Goal: Task Accomplishment & Management: Use online tool/utility

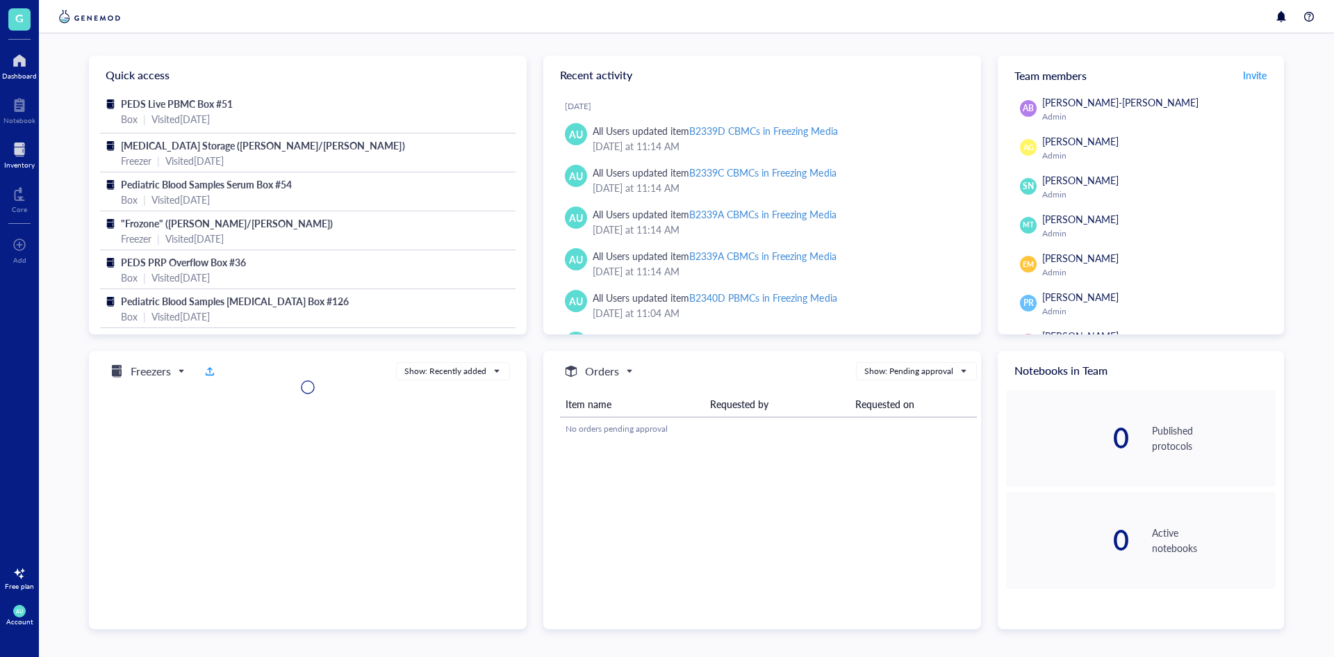
click at [26, 154] on div at bounding box center [19, 149] width 31 height 22
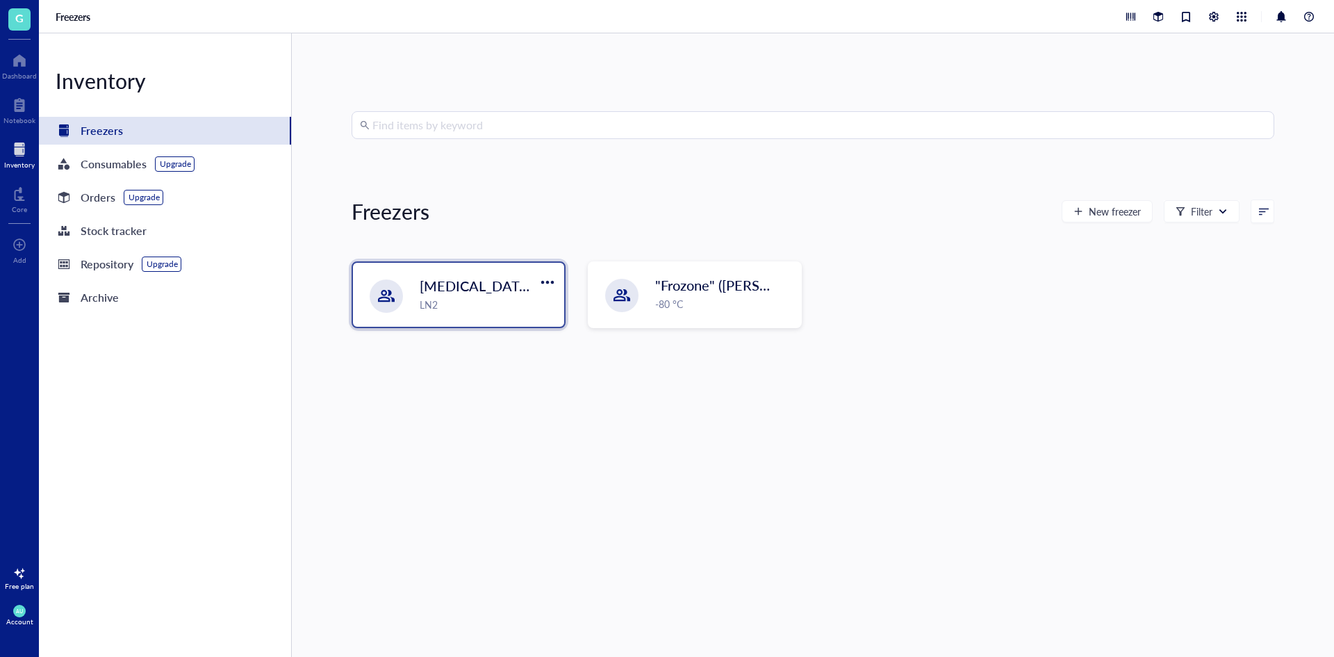
click at [498, 304] on div "LN2" at bounding box center [488, 304] width 136 height 15
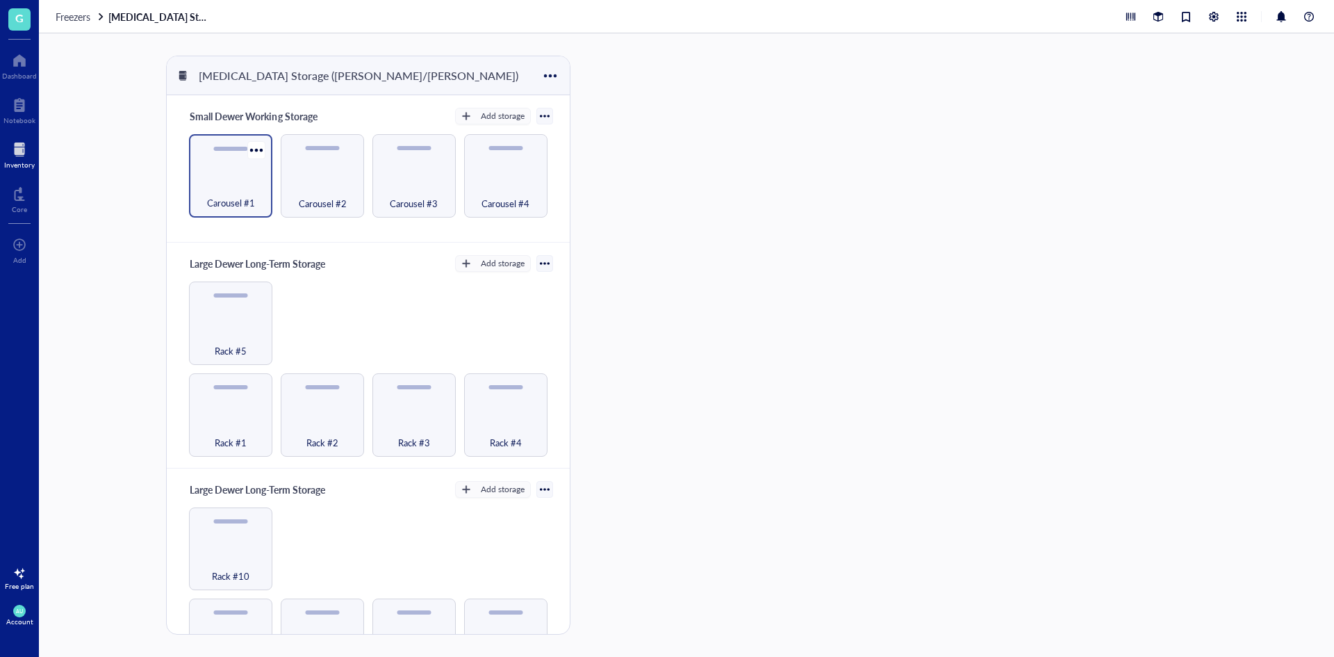
click at [229, 202] on span "Carousel #1" at bounding box center [231, 202] width 48 height 15
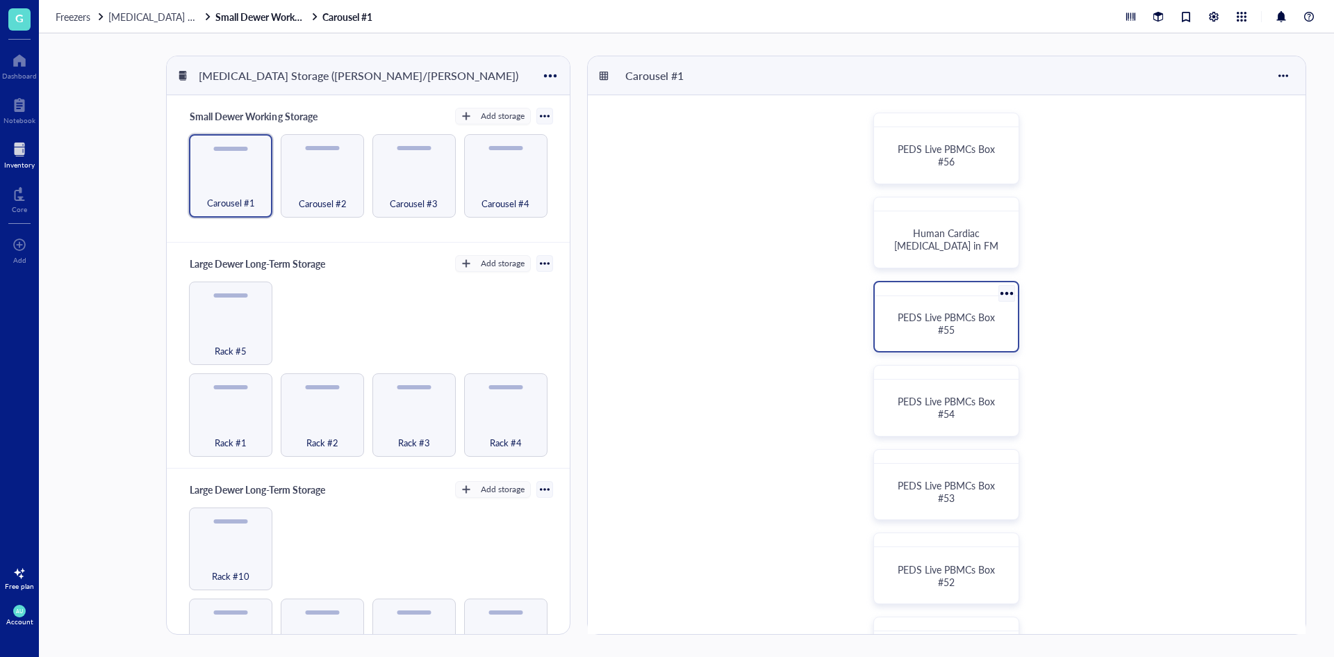
click at [976, 315] on span "PEDS Live PBMCs Box #55" at bounding box center [948, 323] width 100 height 26
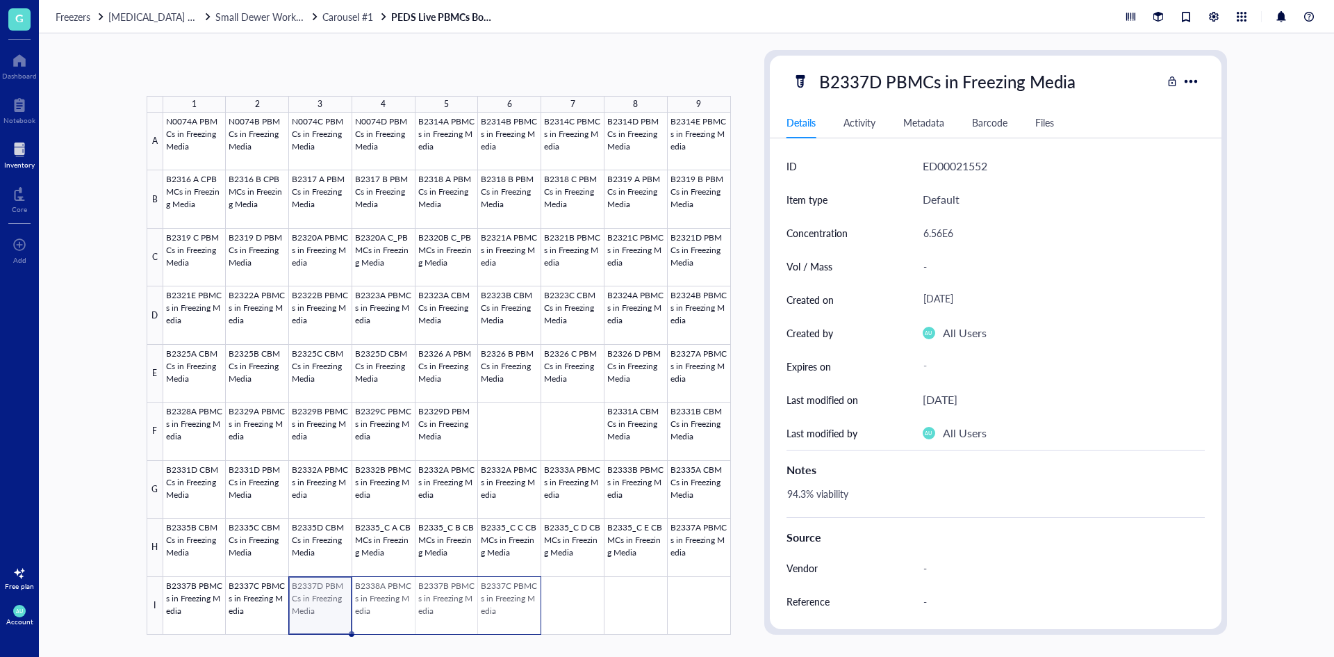
drag, startPoint x: 305, startPoint y: 606, endPoint x: 514, endPoint y: 604, distance: 208.5
click at [514, 604] on div at bounding box center [447, 374] width 568 height 522
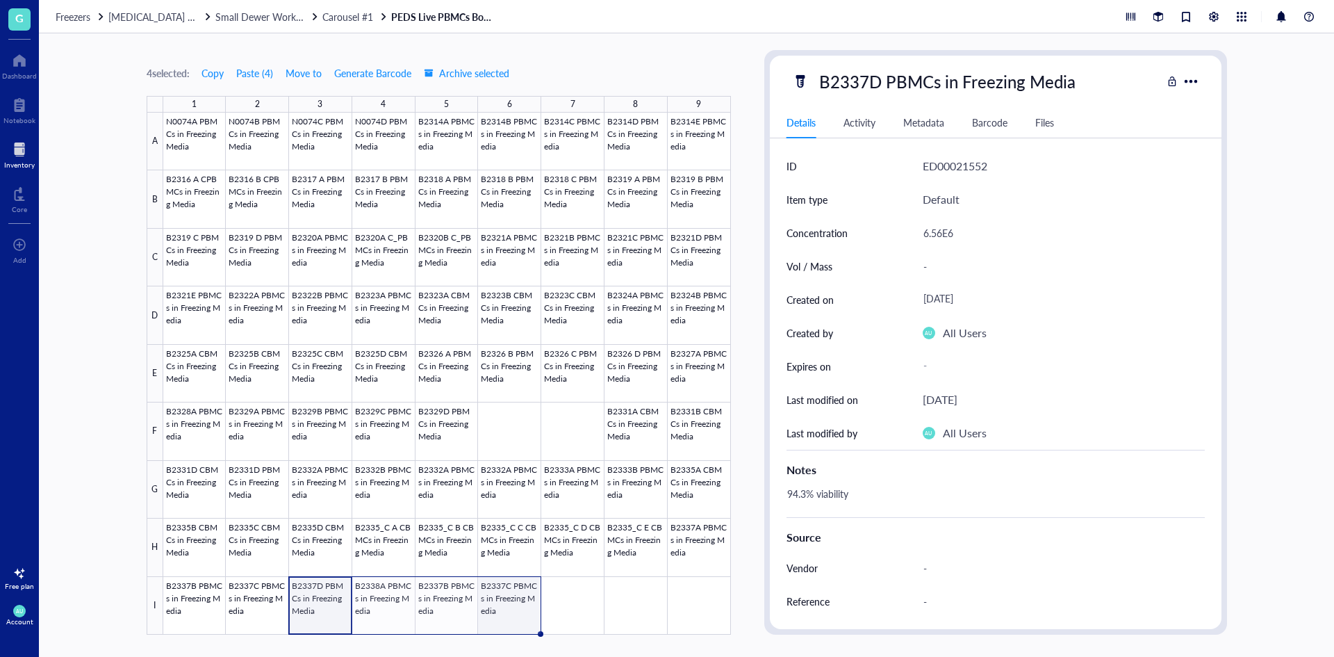
click at [497, 603] on div at bounding box center [447, 374] width 568 height 522
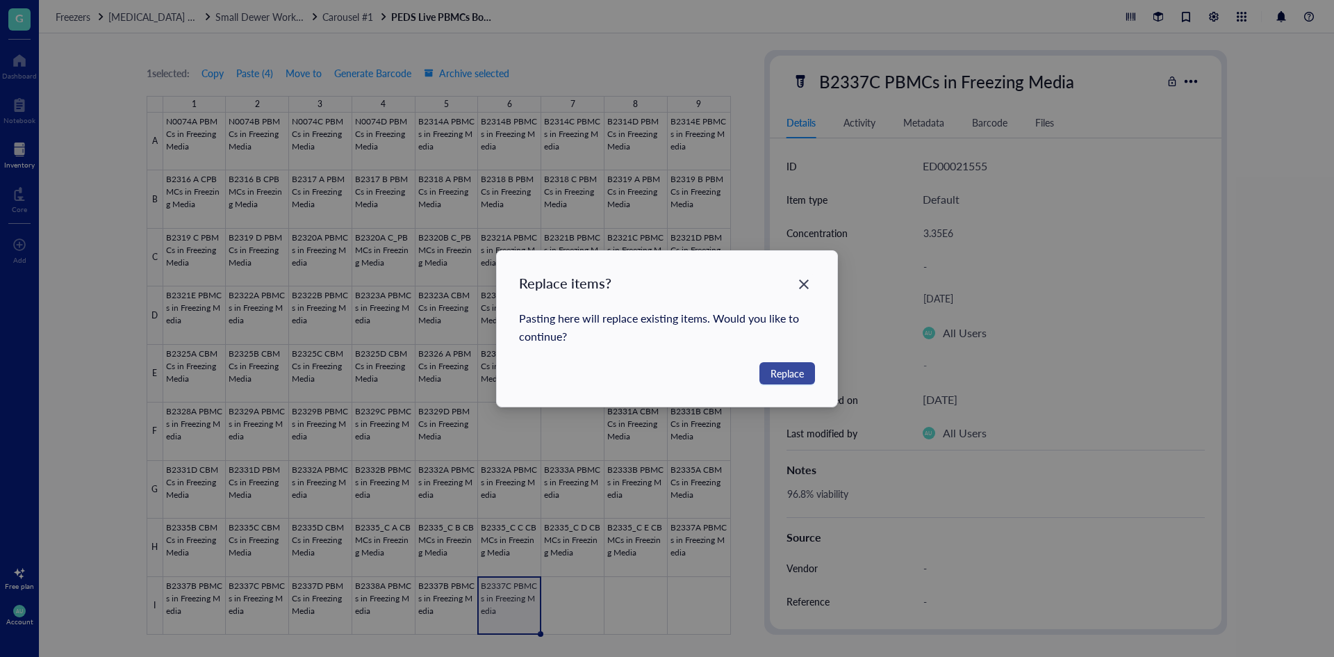
click at [796, 370] on span "Replace" at bounding box center [787, 373] width 33 height 15
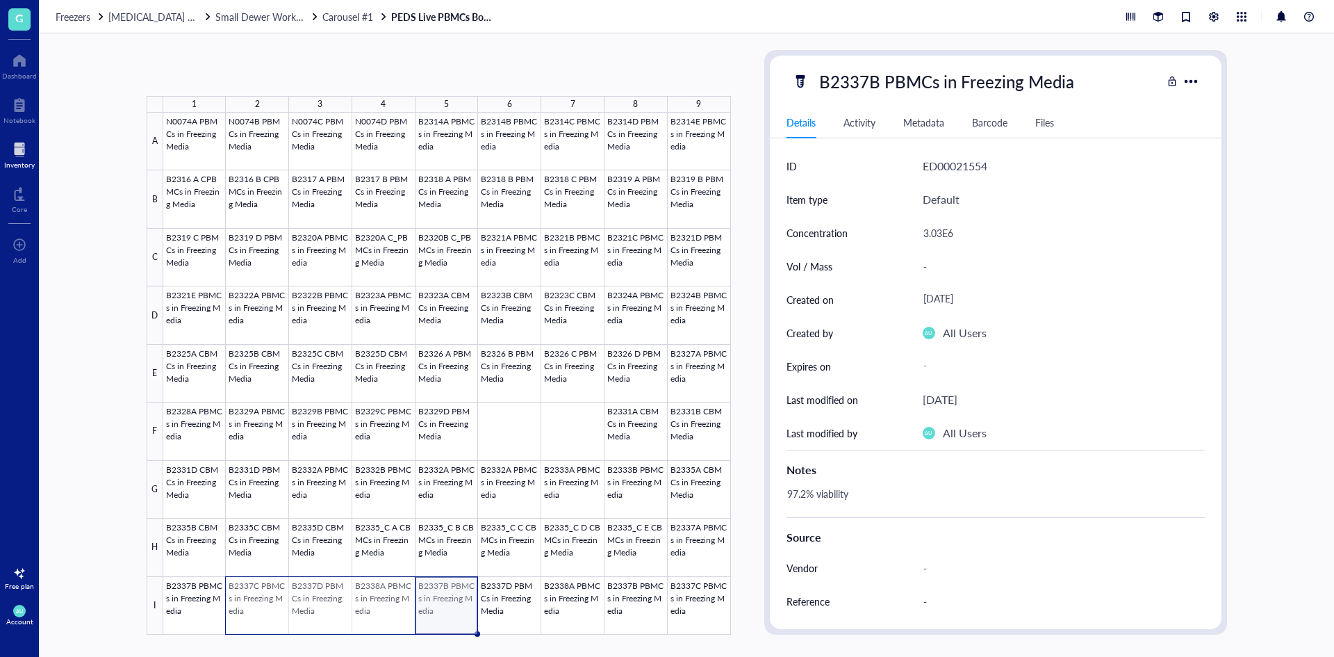
drag, startPoint x: 453, startPoint y: 614, endPoint x: 270, endPoint y: 609, distance: 183.5
click at [270, 609] on div at bounding box center [447, 374] width 568 height 522
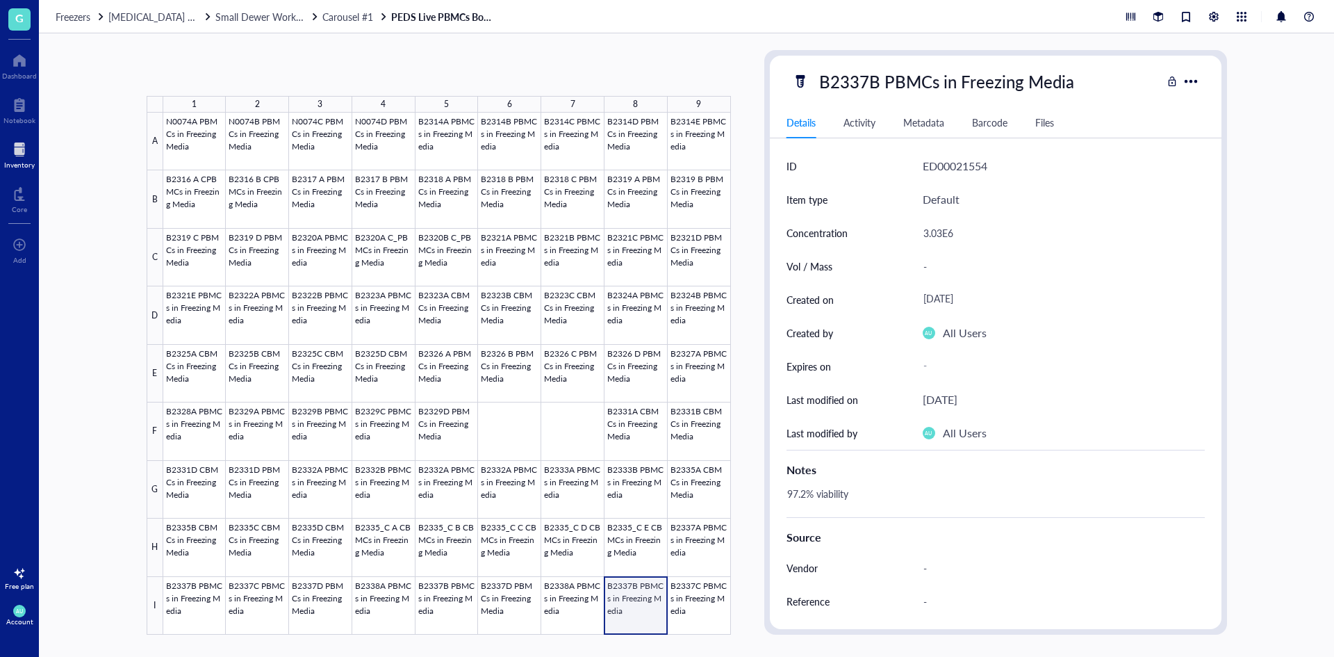
click at [642, 605] on div at bounding box center [447, 374] width 568 height 522
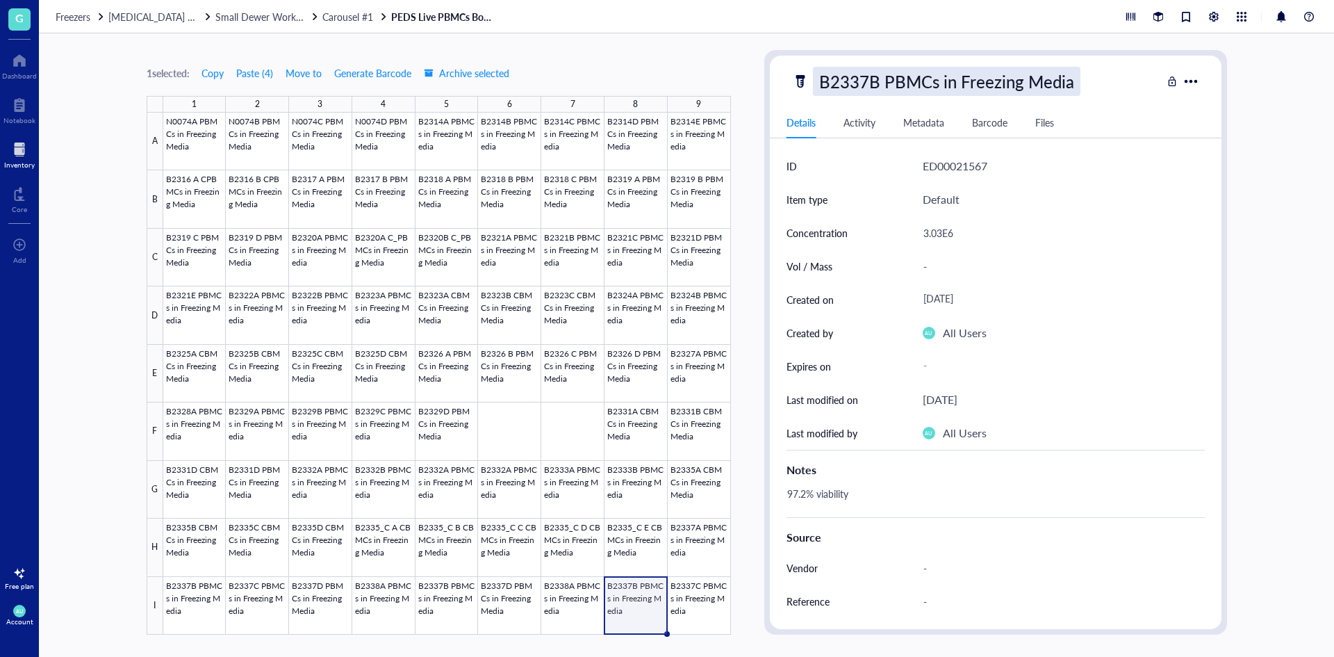
click at [874, 79] on div "B2337B PBMCs in Freezing Media" at bounding box center [947, 81] width 268 height 29
click at [867, 79] on input "B2337B PBMCs in Freezing Media" at bounding box center [969, 81] width 311 height 28
type input "B2338B PBMCs in Freezing Media"
click at [713, 616] on div at bounding box center [447, 374] width 568 height 522
click at [871, 81] on div "B2338B PBMCs in Freezing Media" at bounding box center [947, 81] width 268 height 29
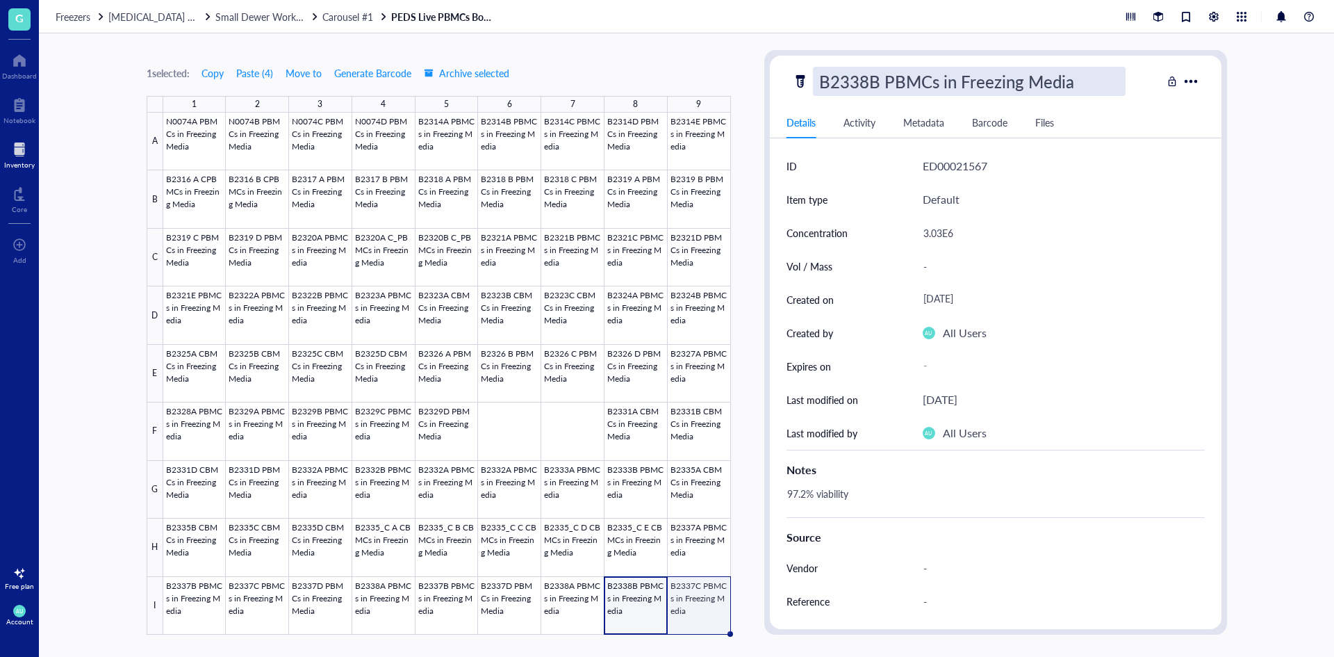
click at [703, 615] on div at bounding box center [447, 374] width 568 height 522
click at [862, 86] on div "B2338B PBMCs in Freezing Media" at bounding box center [947, 81] width 268 height 29
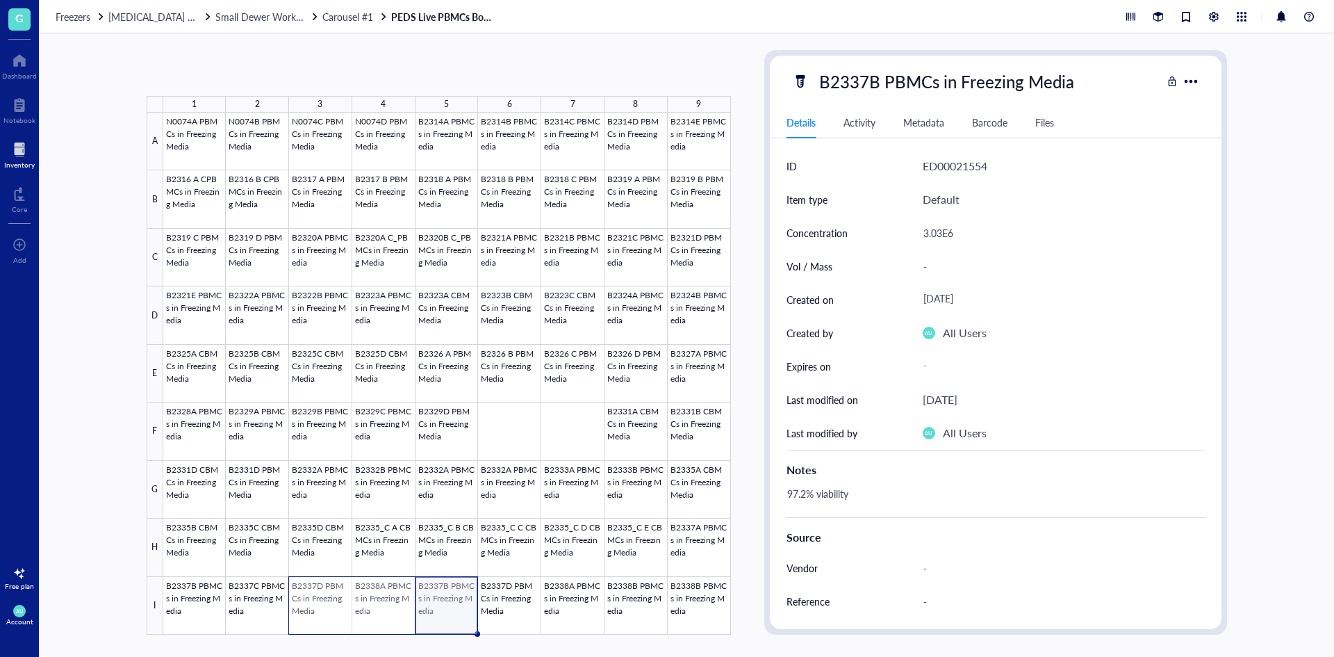
drag, startPoint x: 450, startPoint y: 606, endPoint x: 332, endPoint y: 606, distance: 117.4
click at [332, 606] on div at bounding box center [447, 374] width 568 height 522
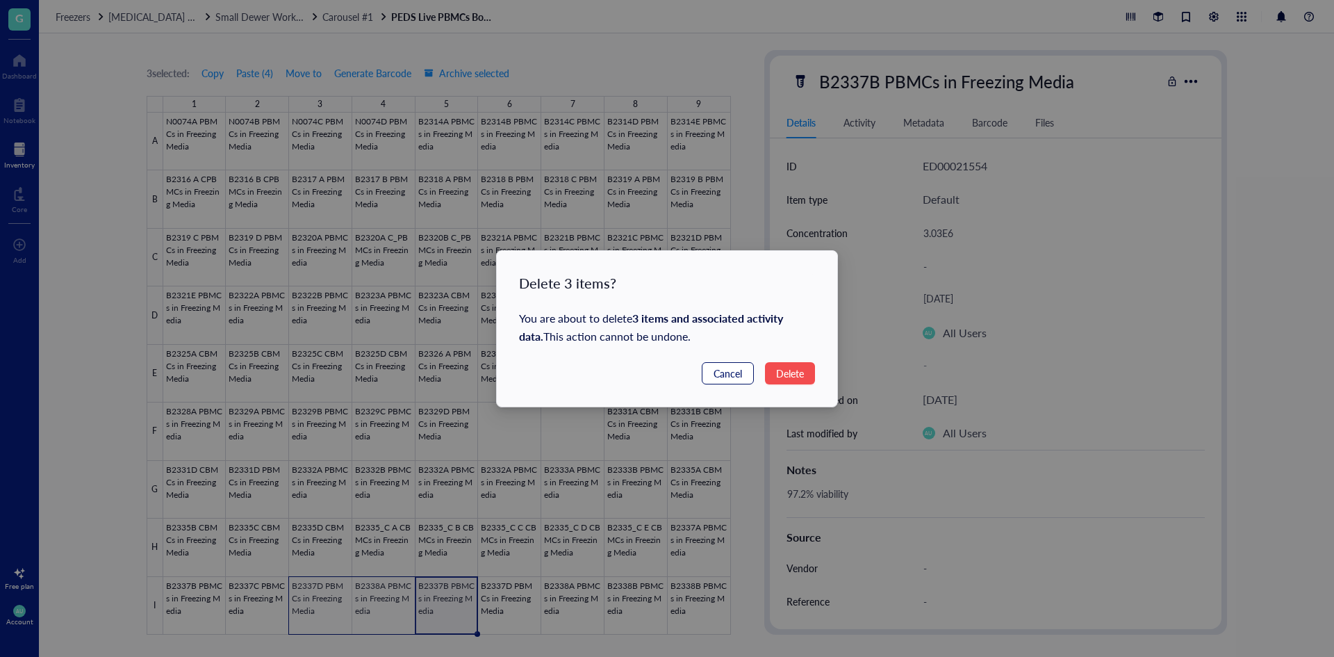
click at [730, 372] on span "Cancel" at bounding box center [728, 373] width 28 height 15
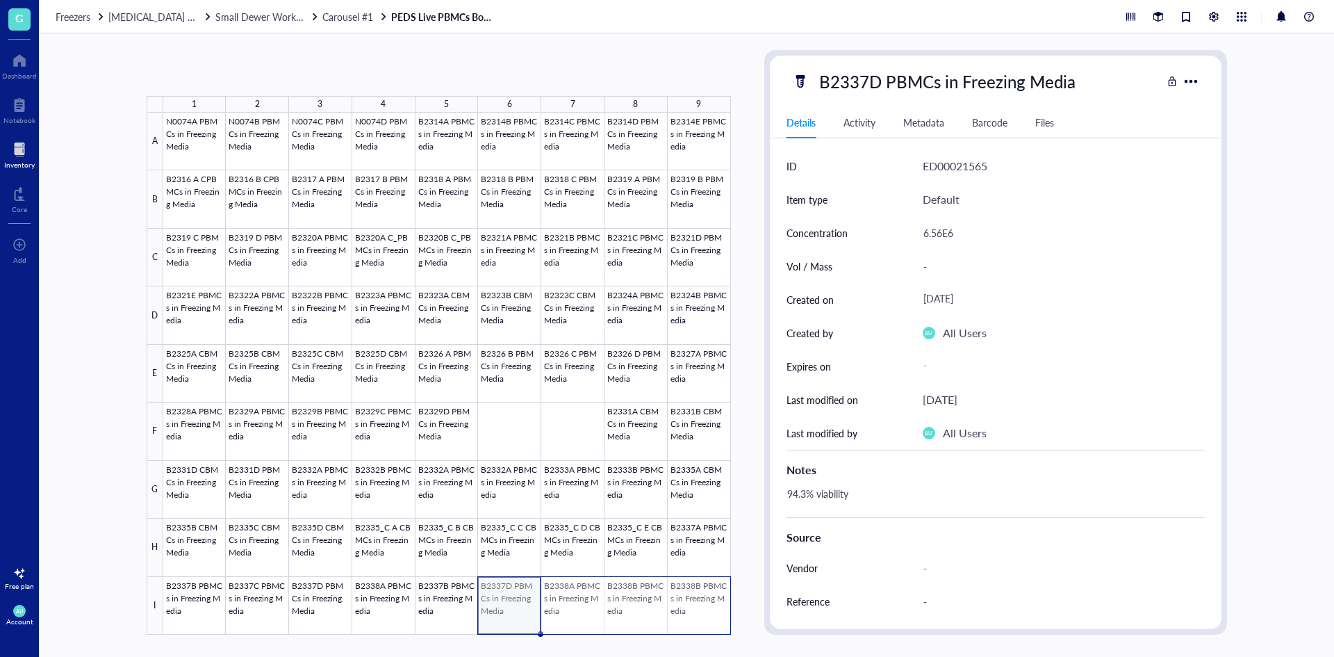
drag, startPoint x: 502, startPoint y: 609, endPoint x: 716, endPoint y: 602, distance: 214.2
click at [716, 602] on div at bounding box center [447, 374] width 568 height 522
click at [358, 15] on span "Carousel #1" at bounding box center [347, 17] width 51 height 14
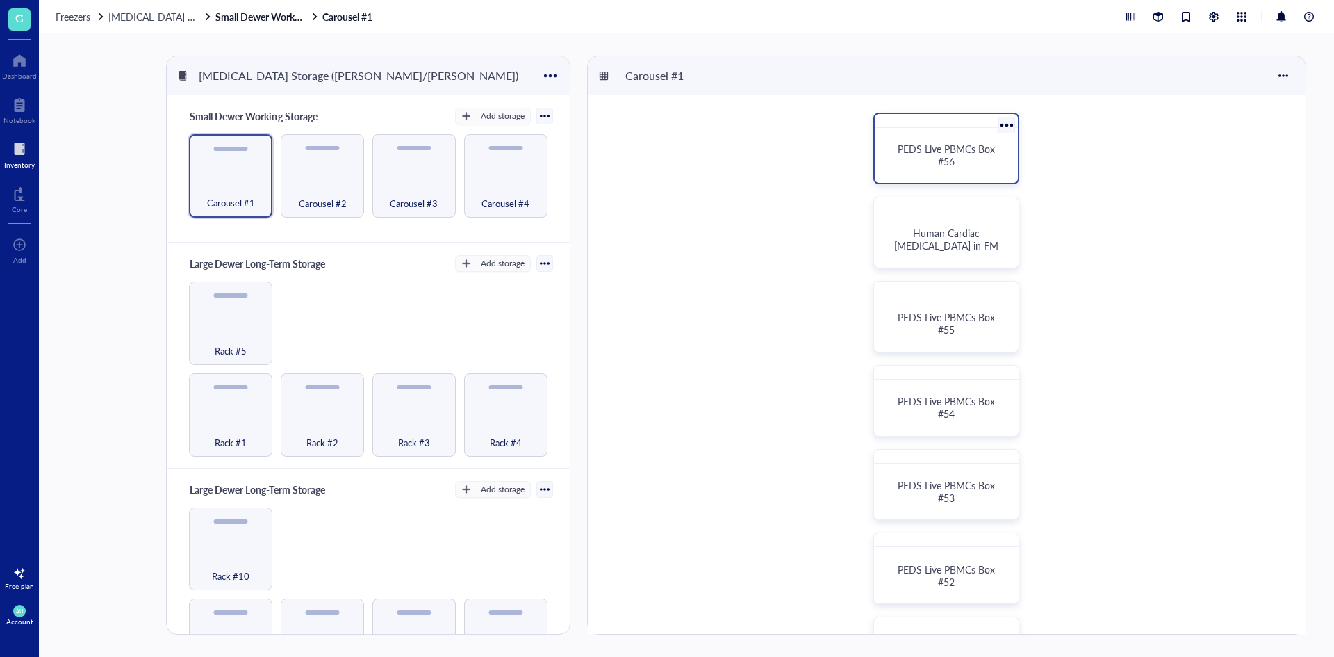
click at [969, 164] on div "PEDS Live PBMCs Box #56" at bounding box center [947, 154] width 110 height 25
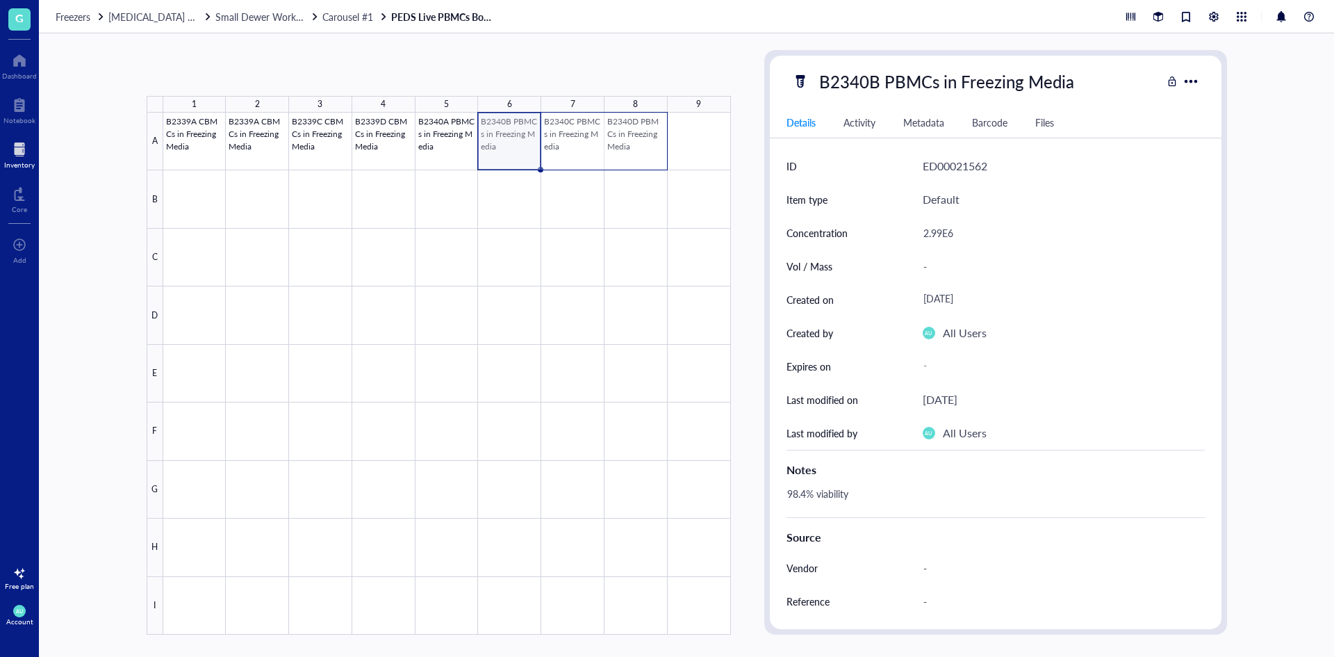
drag, startPoint x: 491, startPoint y: 138, endPoint x: 622, endPoint y: 144, distance: 130.8
click at [622, 144] on div at bounding box center [447, 374] width 568 height 522
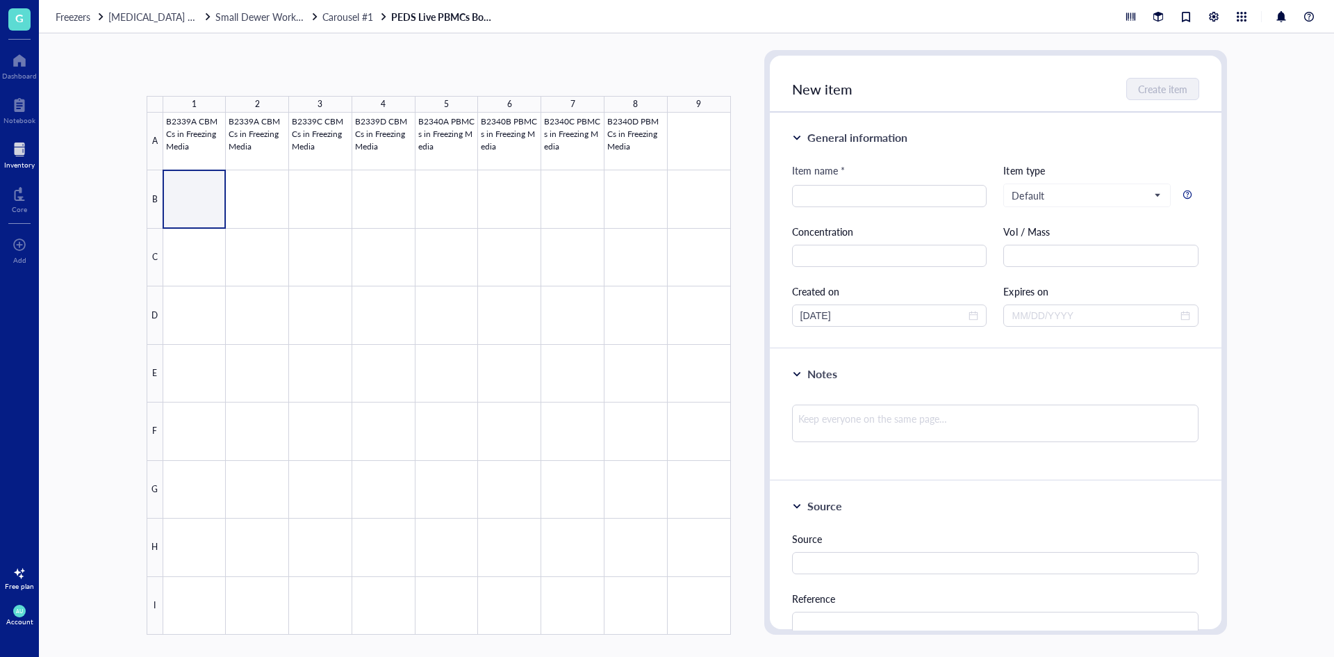
click at [184, 200] on div at bounding box center [447, 374] width 568 height 522
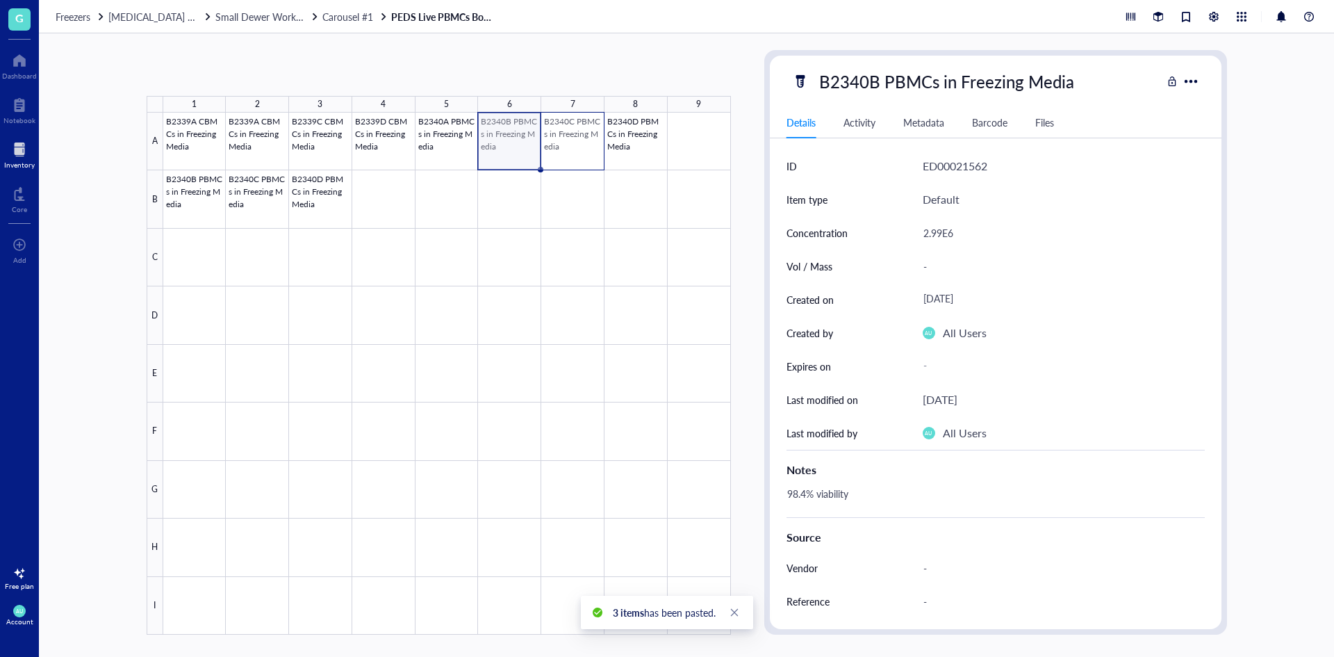
drag, startPoint x: 510, startPoint y: 140, endPoint x: 647, endPoint y: 149, distance: 137.2
click at [647, 149] on div at bounding box center [447, 374] width 568 height 522
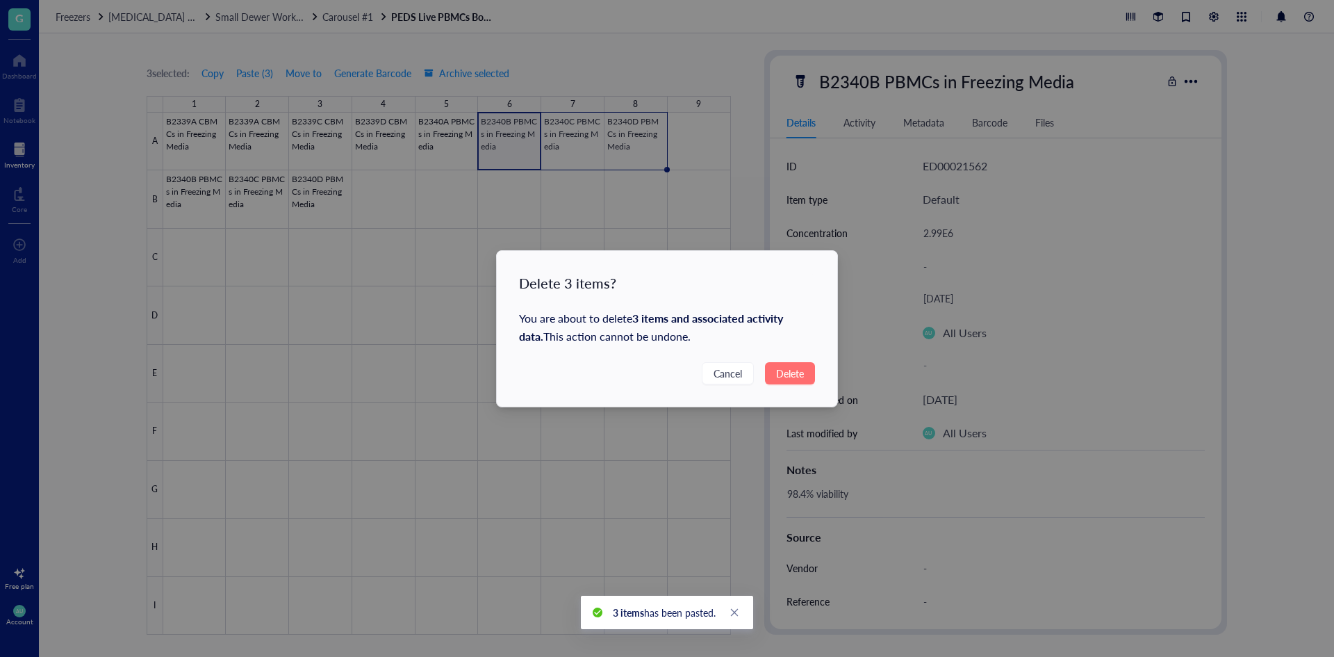
click at [814, 378] on button "Delete" at bounding box center [790, 373] width 50 height 22
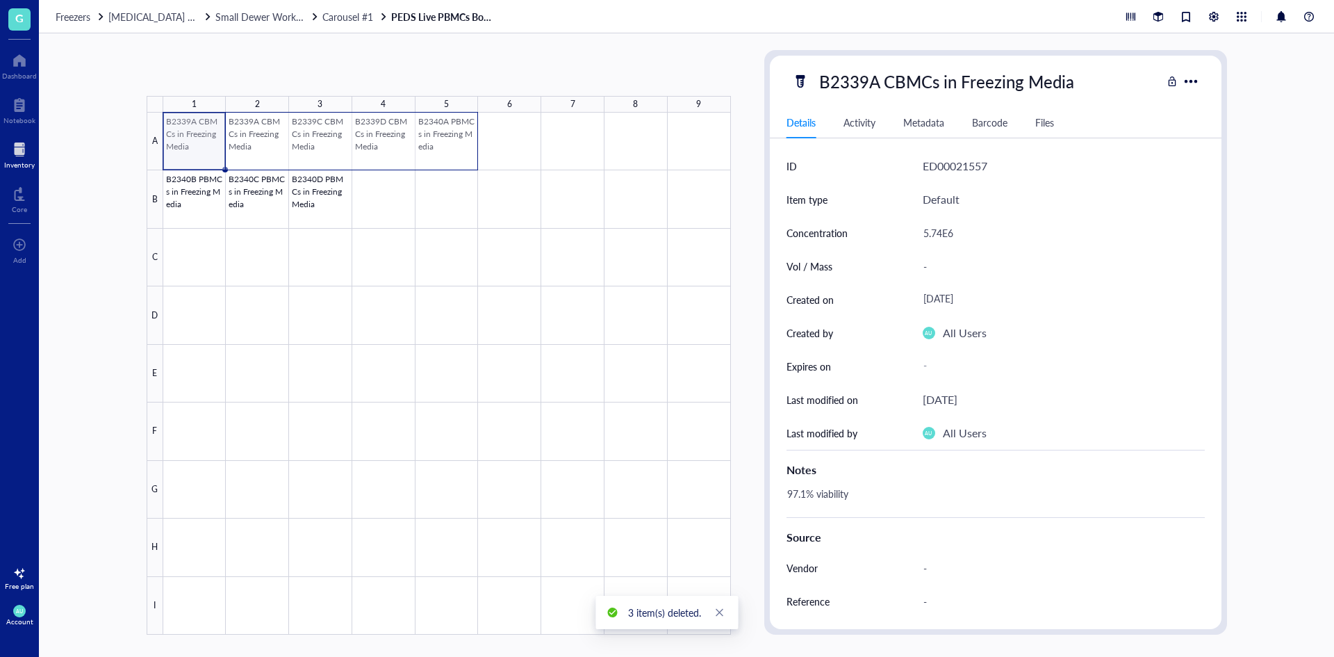
drag, startPoint x: 191, startPoint y: 140, endPoint x: 468, endPoint y: 153, distance: 276.9
click at [468, 153] on div at bounding box center [447, 374] width 568 height 522
click at [466, 153] on div at bounding box center [447, 374] width 568 height 522
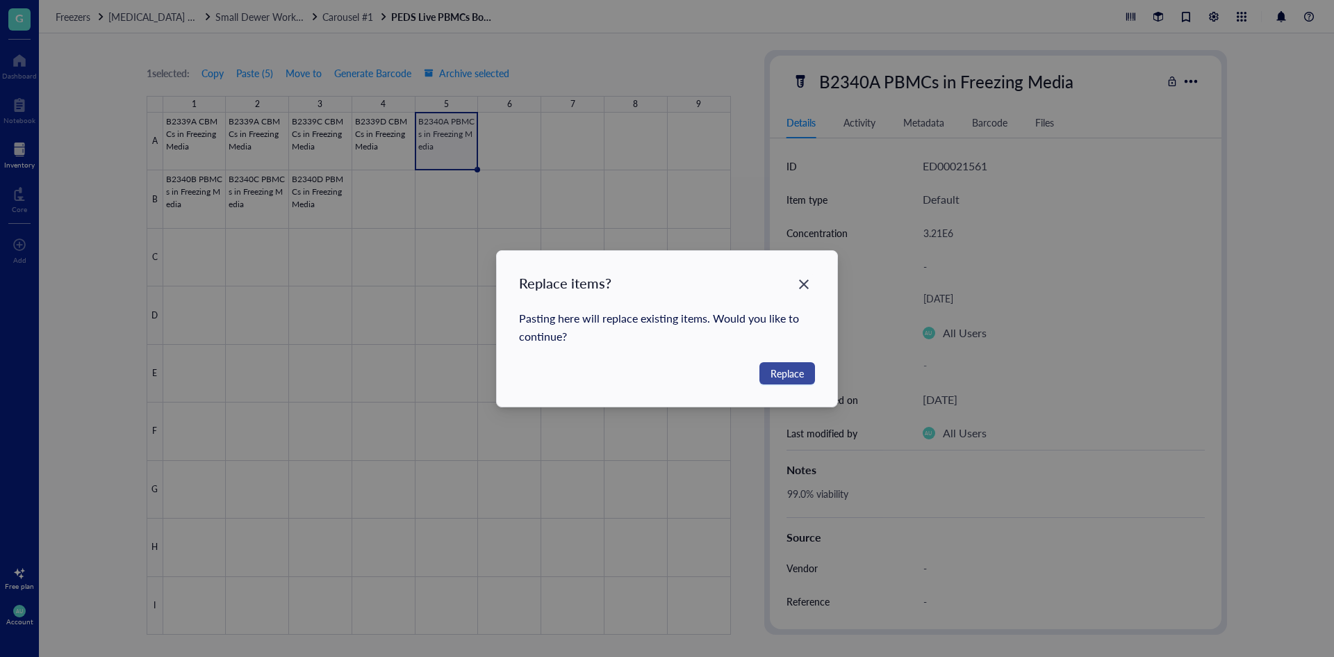
click at [794, 370] on span "Replace" at bounding box center [787, 373] width 33 height 15
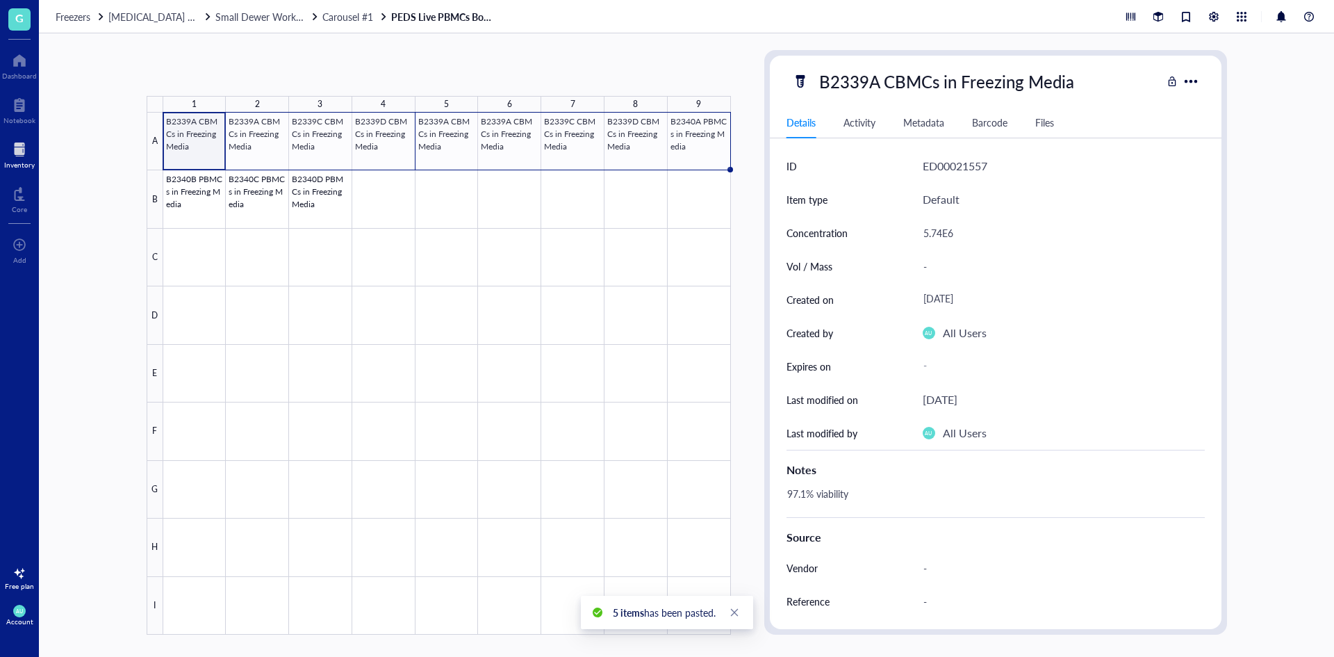
drag, startPoint x: 210, startPoint y: 139, endPoint x: 366, endPoint y: 141, distance: 156.4
click at [366, 141] on div at bounding box center [447, 374] width 568 height 522
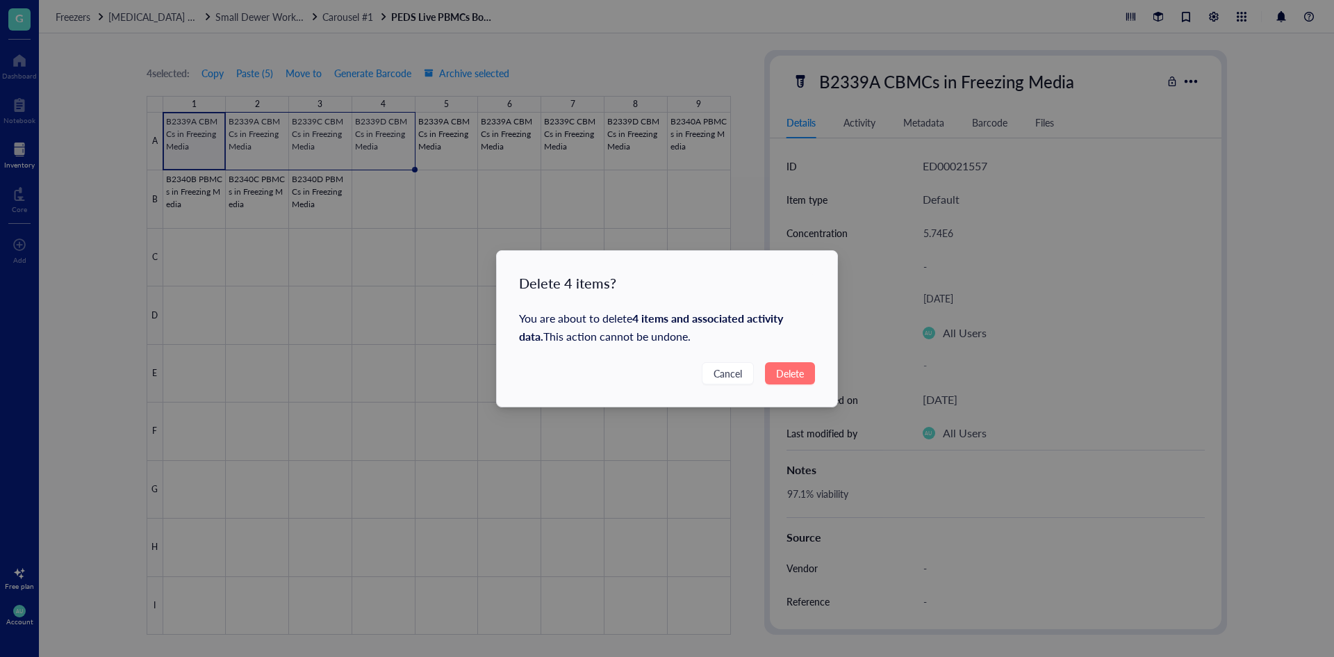
click at [789, 370] on span "Delete" at bounding box center [790, 373] width 28 height 15
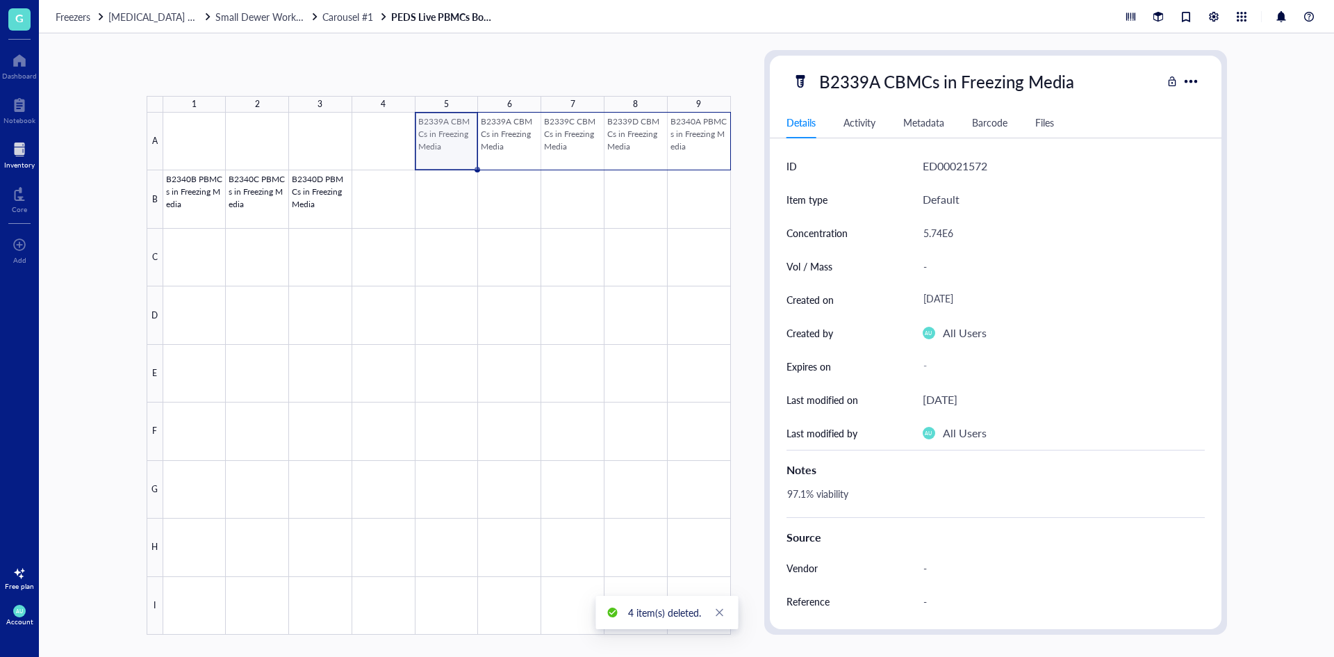
drag, startPoint x: 502, startPoint y: 145, endPoint x: 685, endPoint y: 131, distance: 184.0
click at [685, 131] on div at bounding box center [447, 374] width 568 height 522
click at [382, 152] on div at bounding box center [447, 374] width 568 height 522
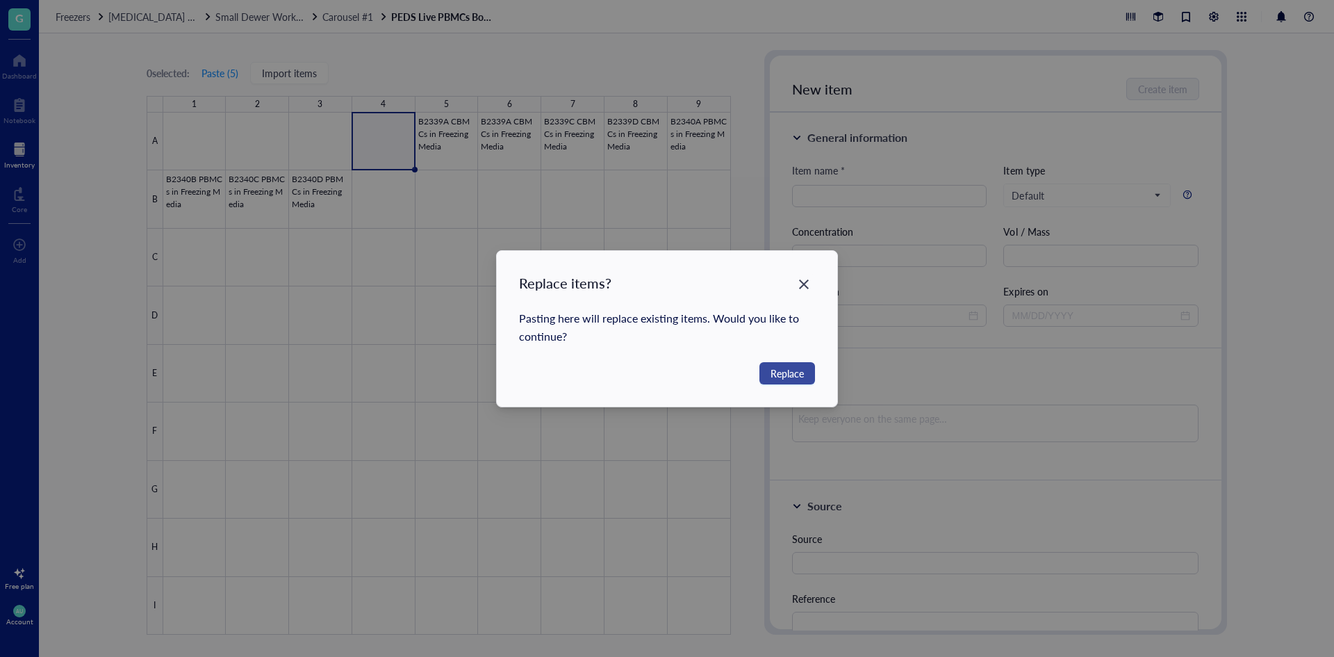
click at [785, 368] on span "Replace" at bounding box center [787, 373] width 33 height 15
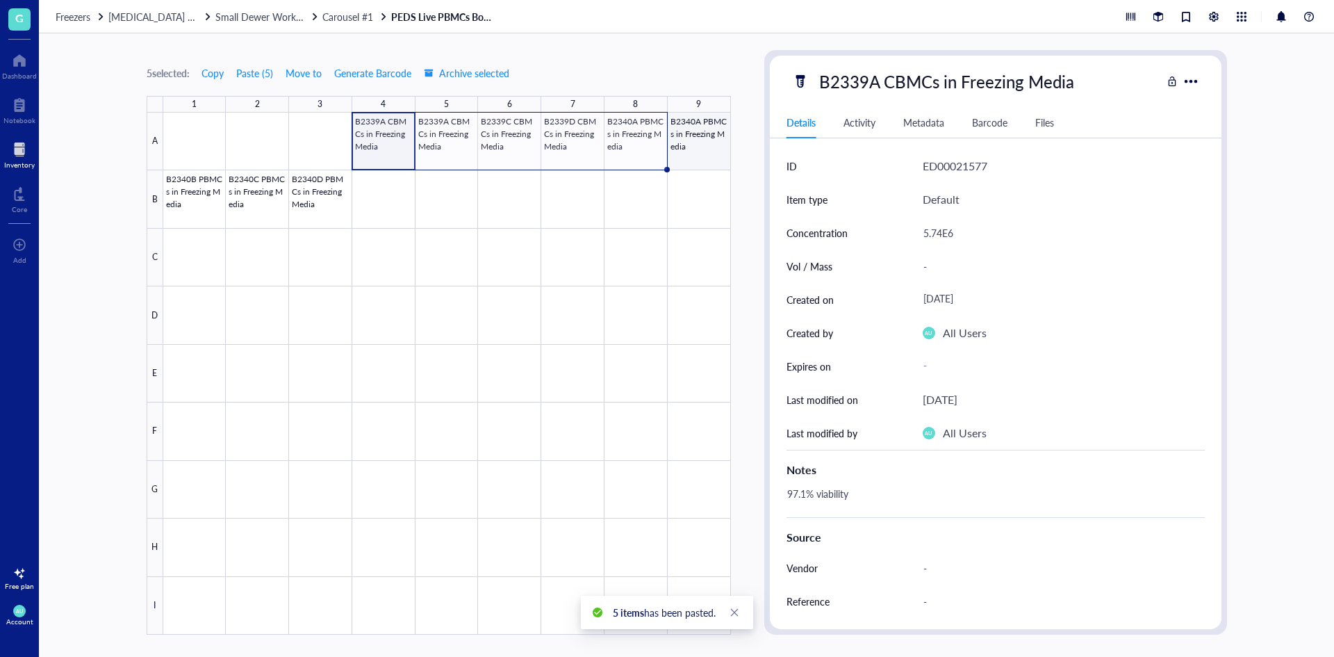
click at [710, 143] on div at bounding box center [447, 374] width 568 height 522
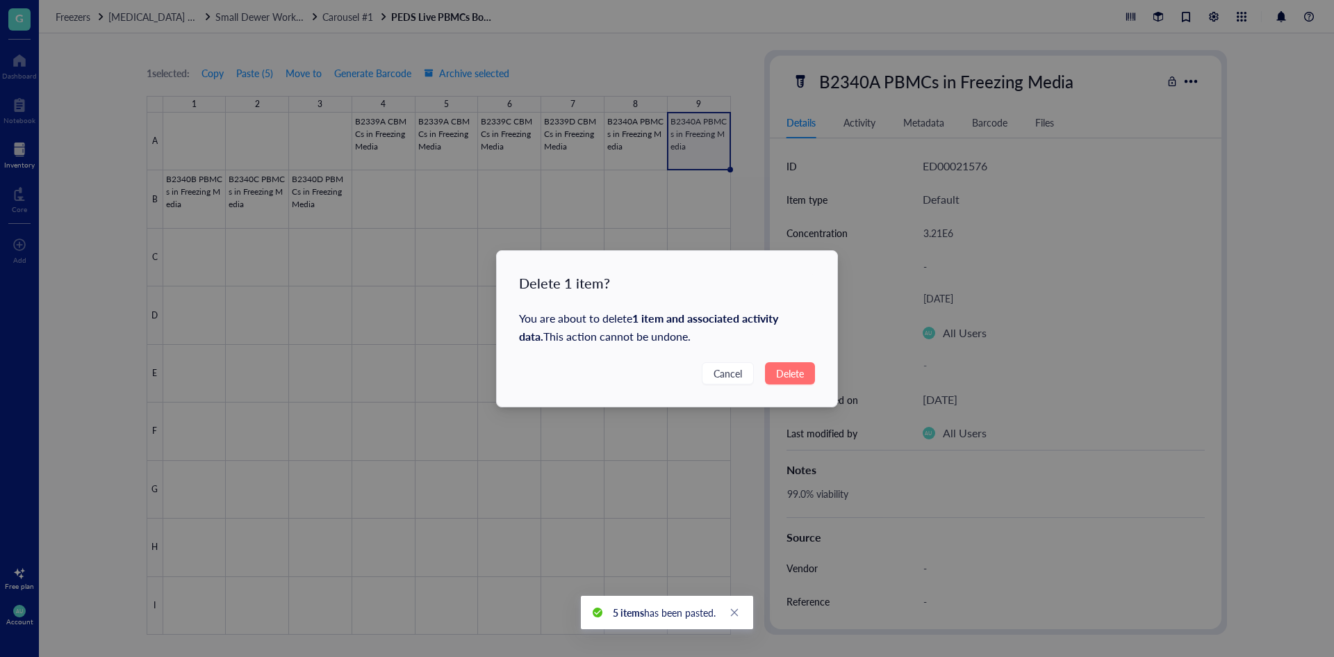
click at [786, 368] on span "Delete" at bounding box center [790, 373] width 28 height 15
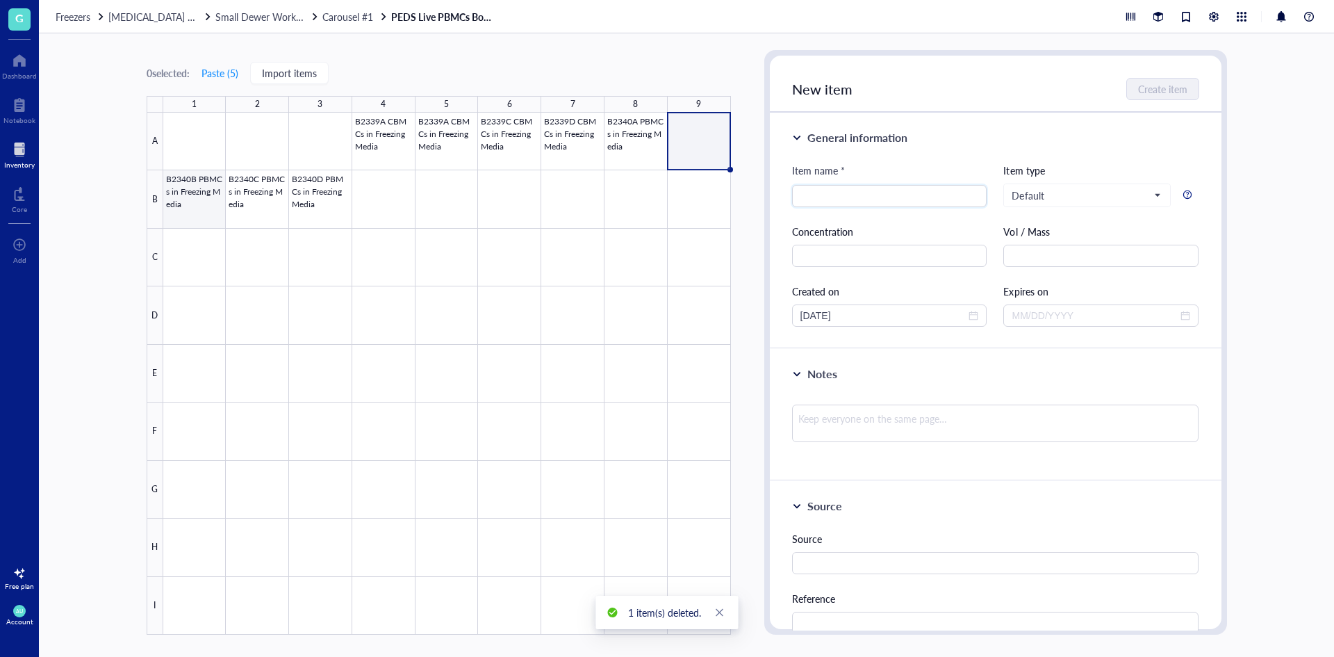
click at [184, 200] on div at bounding box center [447, 374] width 568 height 522
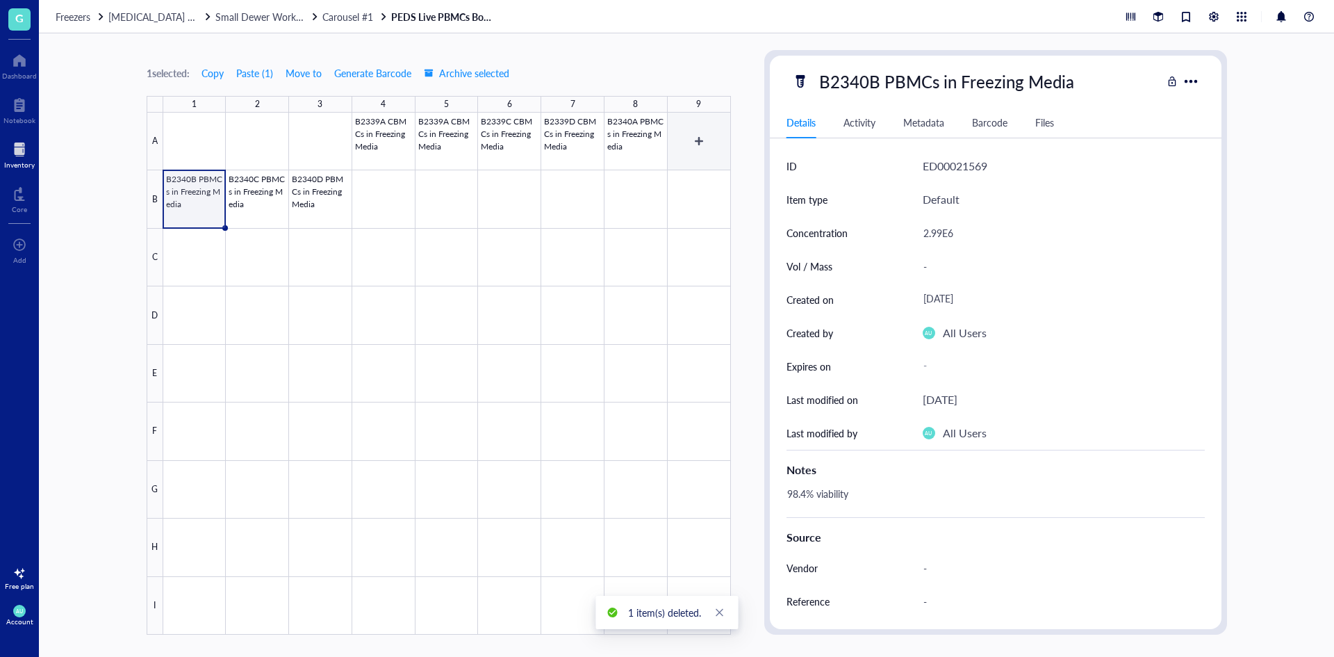
click at [723, 131] on div at bounding box center [447, 374] width 568 height 522
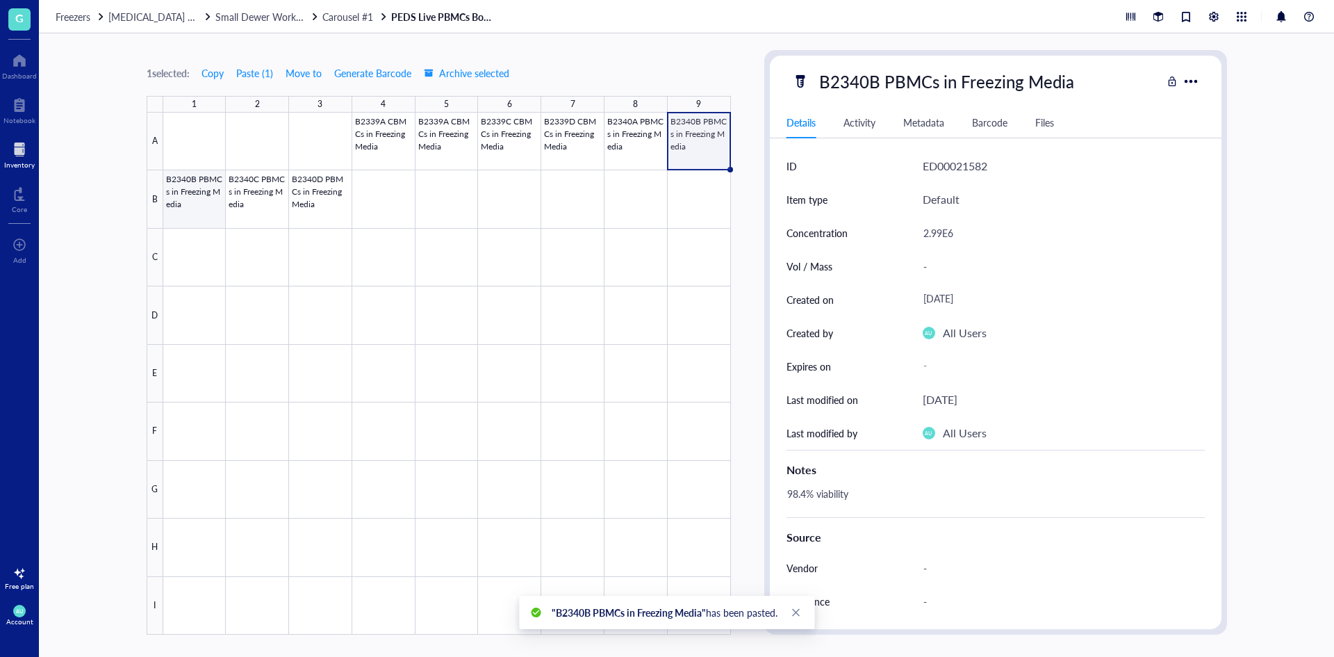
click at [204, 193] on div at bounding box center [447, 374] width 568 height 522
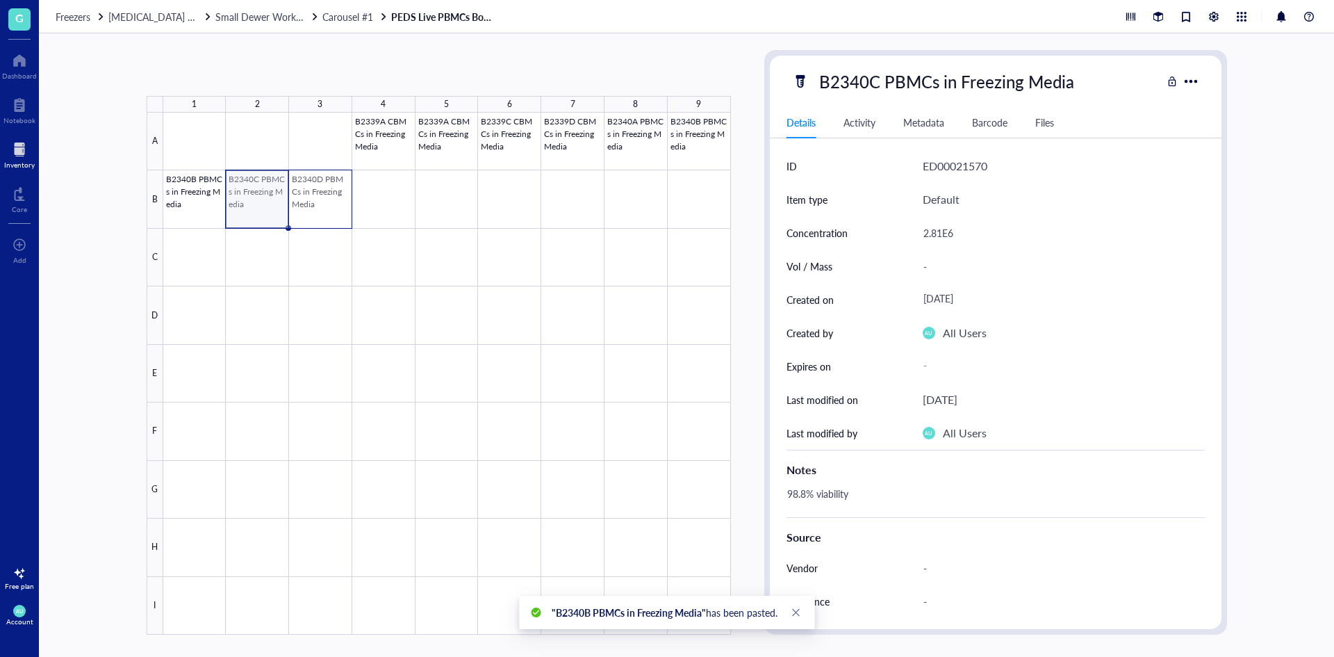
drag, startPoint x: 256, startPoint y: 204, endPoint x: 304, endPoint y: 207, distance: 47.3
click at [304, 207] on div at bounding box center [447, 374] width 568 height 522
click at [214, 204] on div at bounding box center [447, 374] width 568 height 522
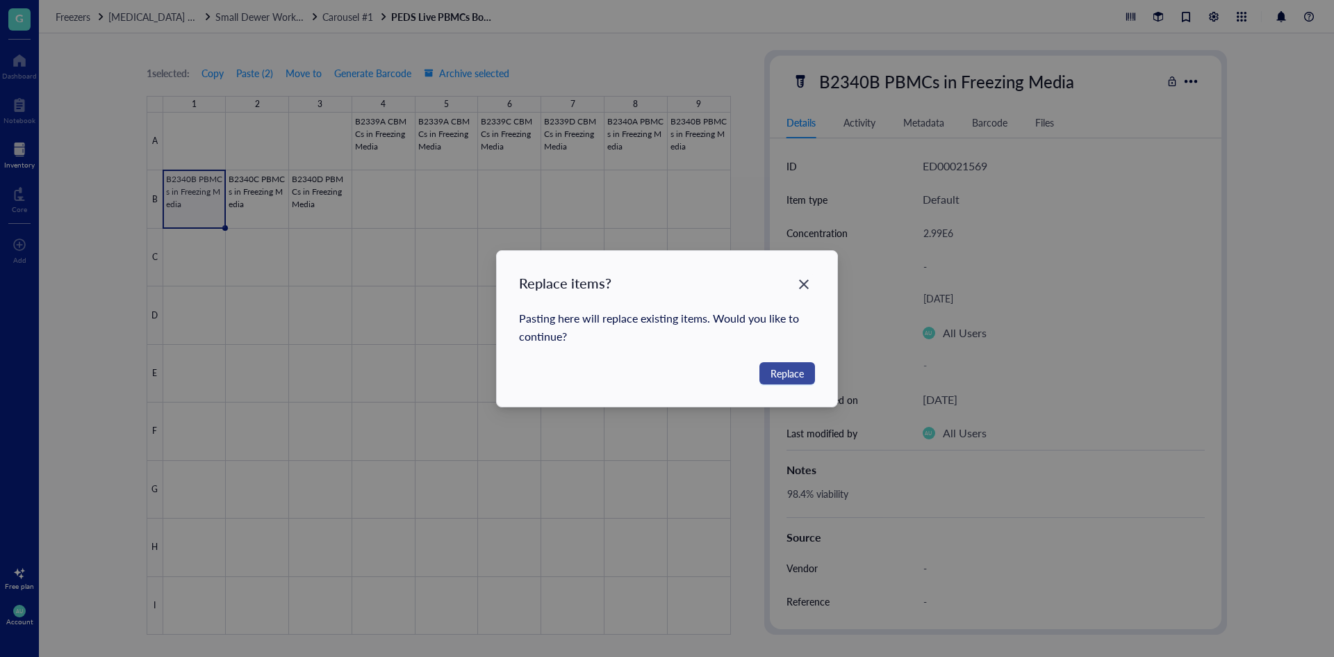
click at [795, 368] on span "Replace" at bounding box center [787, 373] width 33 height 15
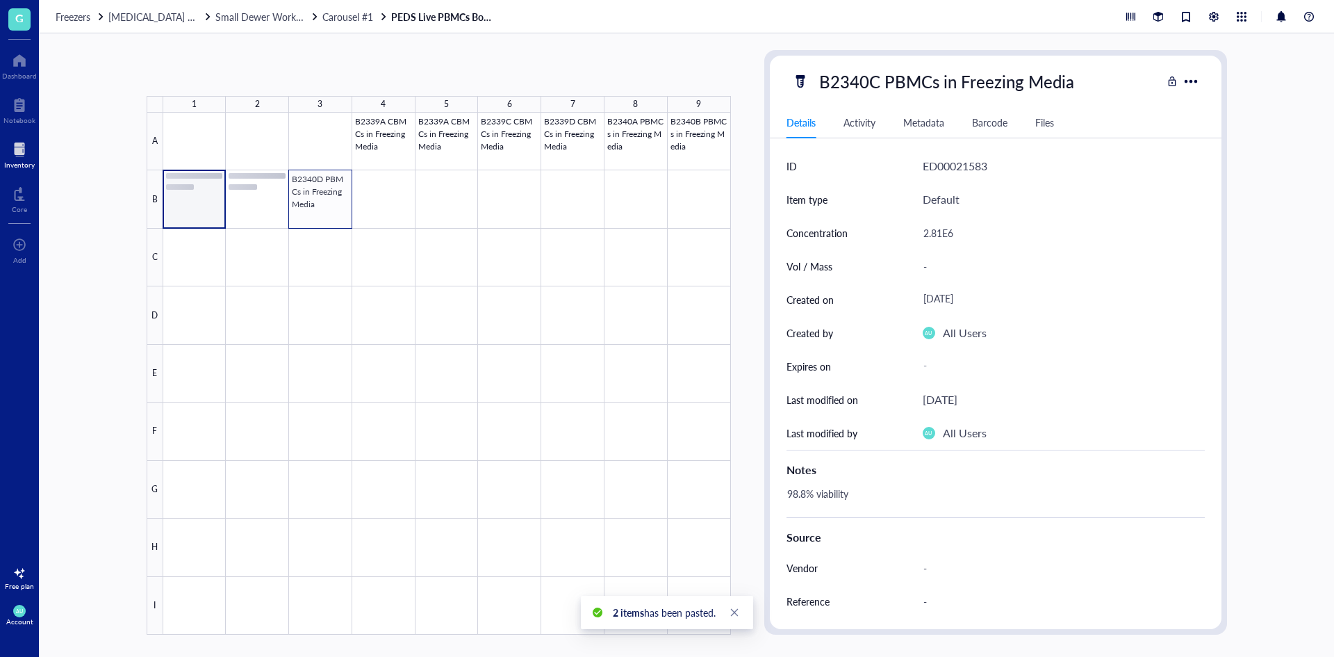
click at [320, 191] on div at bounding box center [447, 374] width 568 height 522
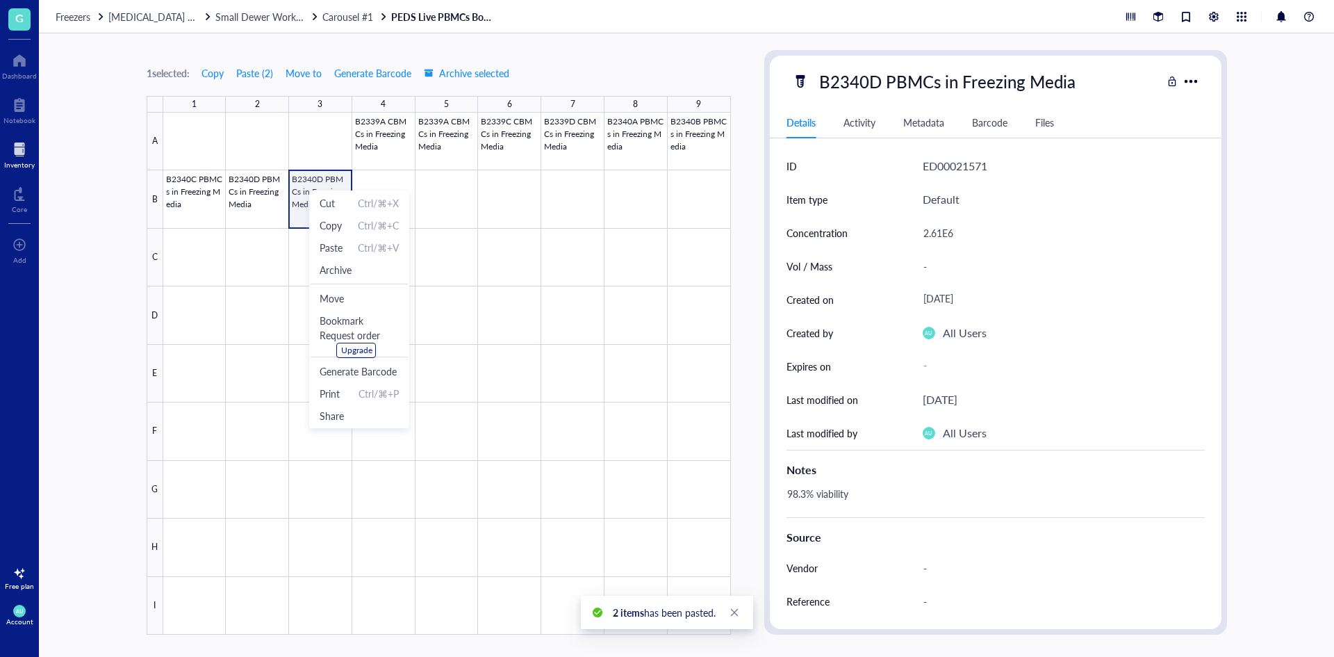
click at [316, 183] on div at bounding box center [447, 374] width 568 height 522
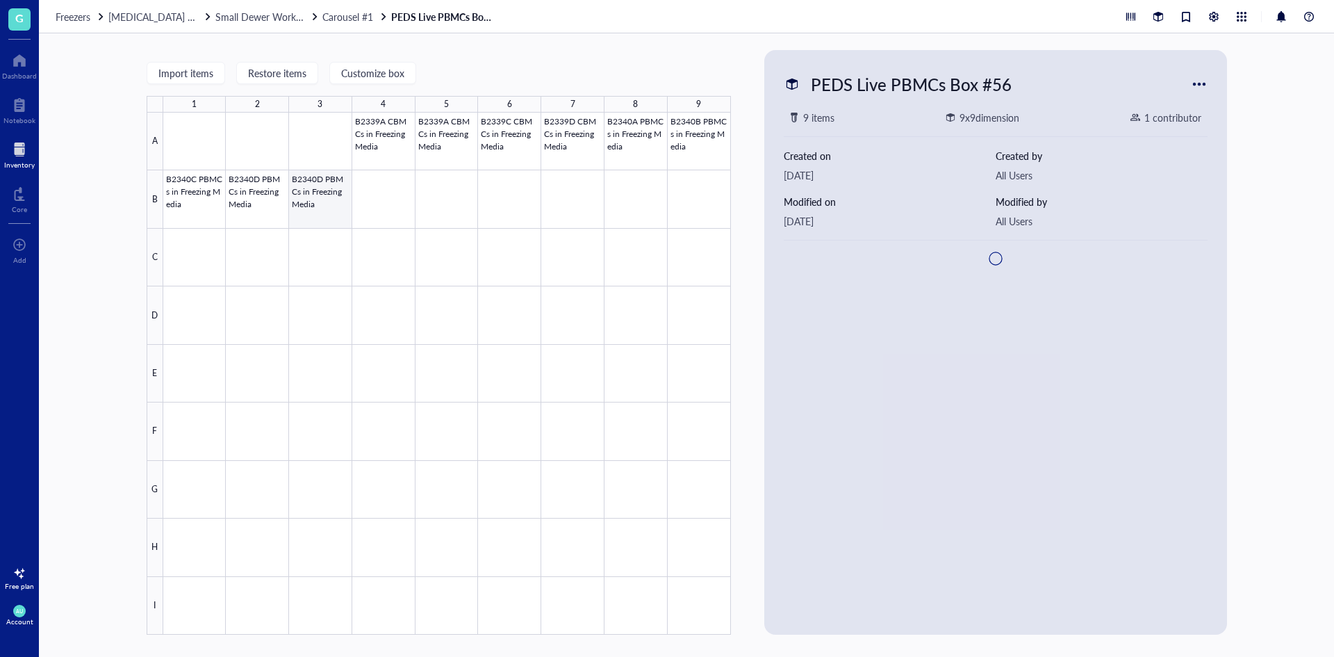
click at [323, 186] on div at bounding box center [447, 374] width 568 height 522
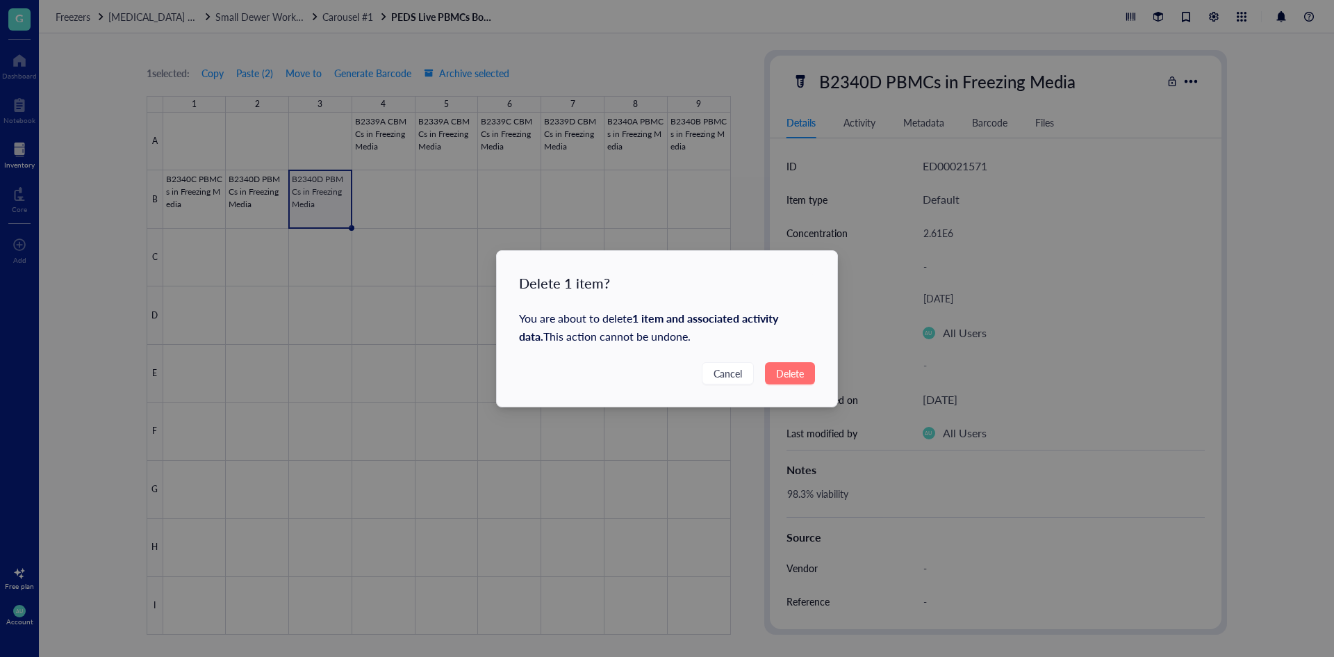
click at [801, 370] on span "Delete" at bounding box center [790, 373] width 28 height 15
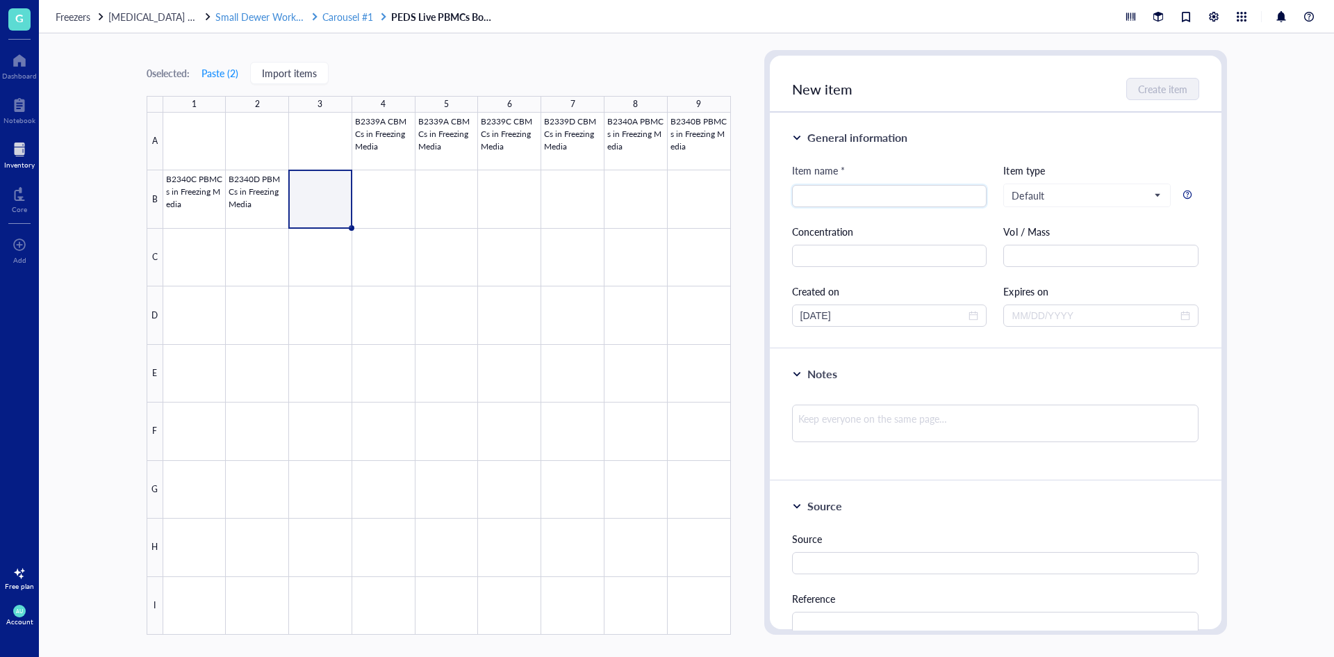
click at [361, 17] on span "Carousel #1" at bounding box center [347, 17] width 51 height 14
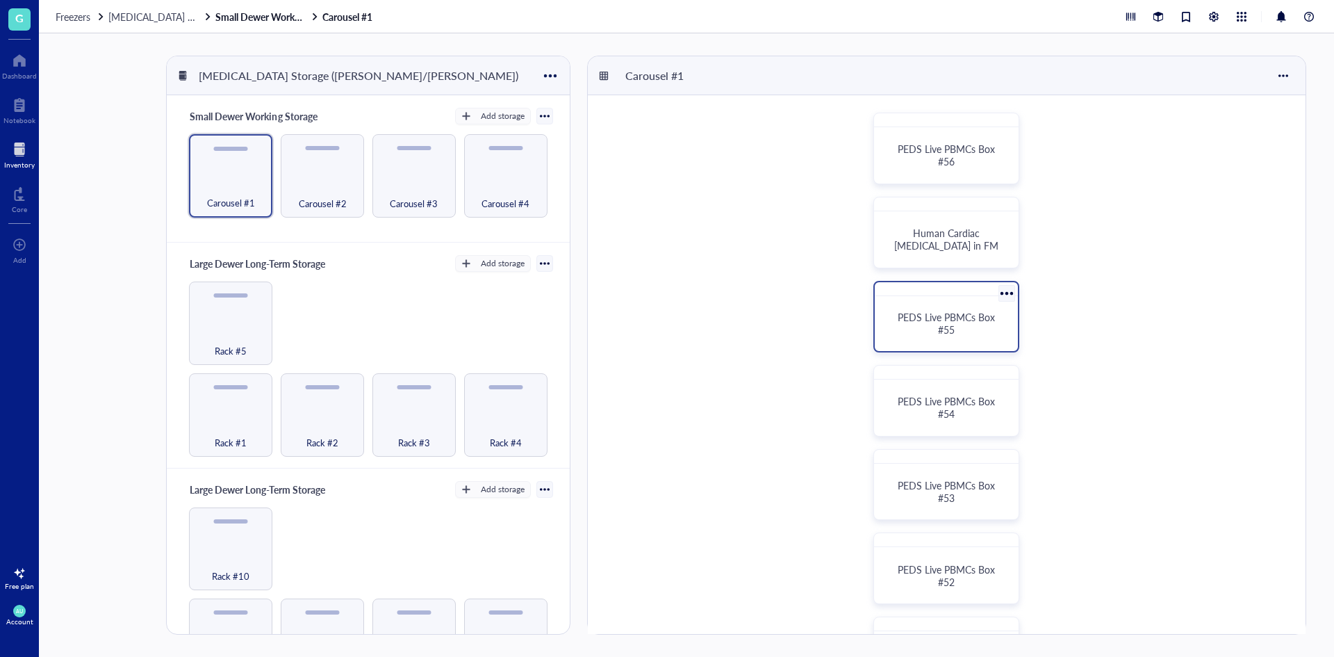
click at [965, 313] on span "PEDS Live PBMCs Box #55" at bounding box center [948, 323] width 100 height 26
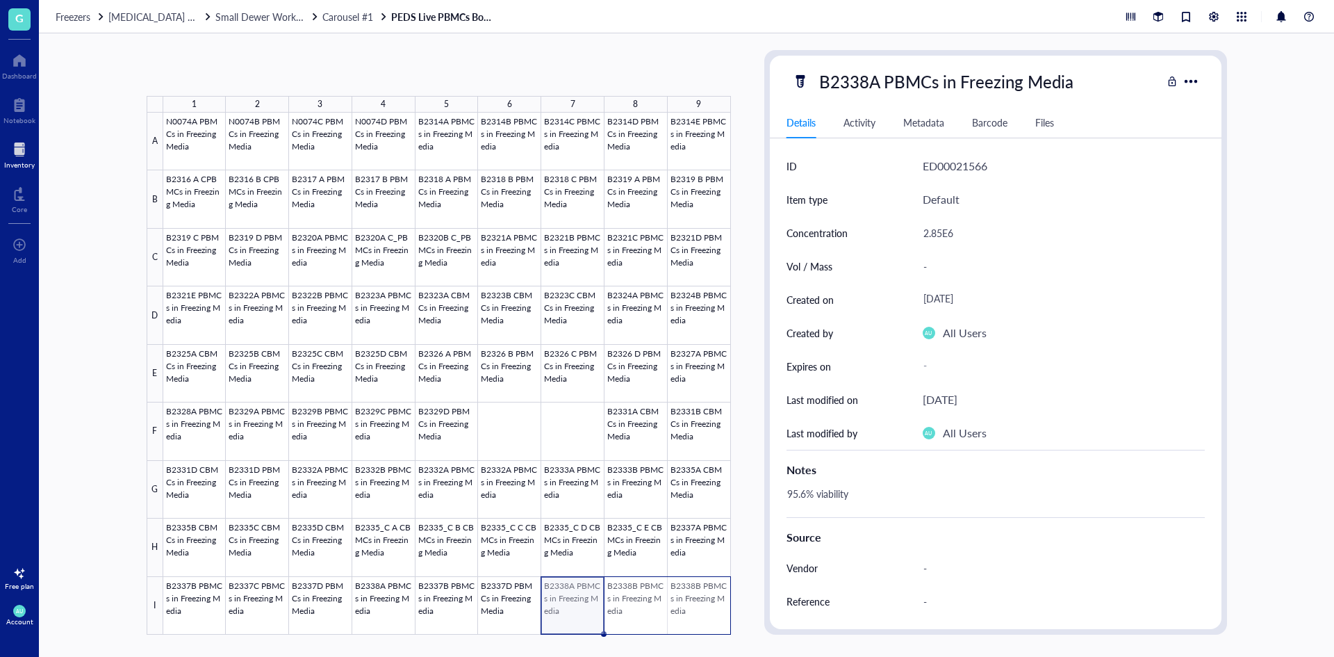
drag, startPoint x: 577, startPoint y: 614, endPoint x: 676, endPoint y: 613, distance: 98.7
click at [676, 613] on div at bounding box center [447, 374] width 568 height 522
click at [362, 24] on div "Freezers [MEDICAL_DATA] Storage ([PERSON_NAME]/[PERSON_NAME]) Small Dewer Worki…" at bounding box center [686, 16] width 1295 height 33
click at [363, 19] on span "Carousel #1" at bounding box center [347, 17] width 51 height 14
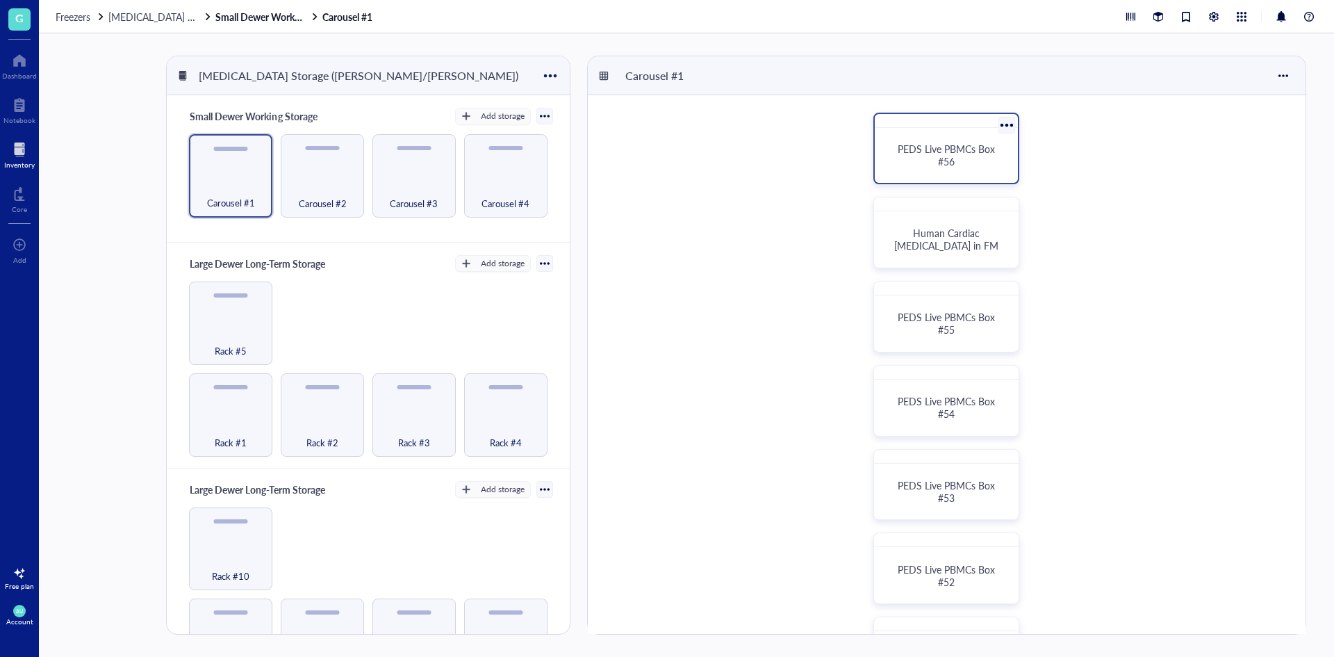
click at [946, 166] on span "PEDS Live PBMCs Box #56" at bounding box center [948, 155] width 100 height 26
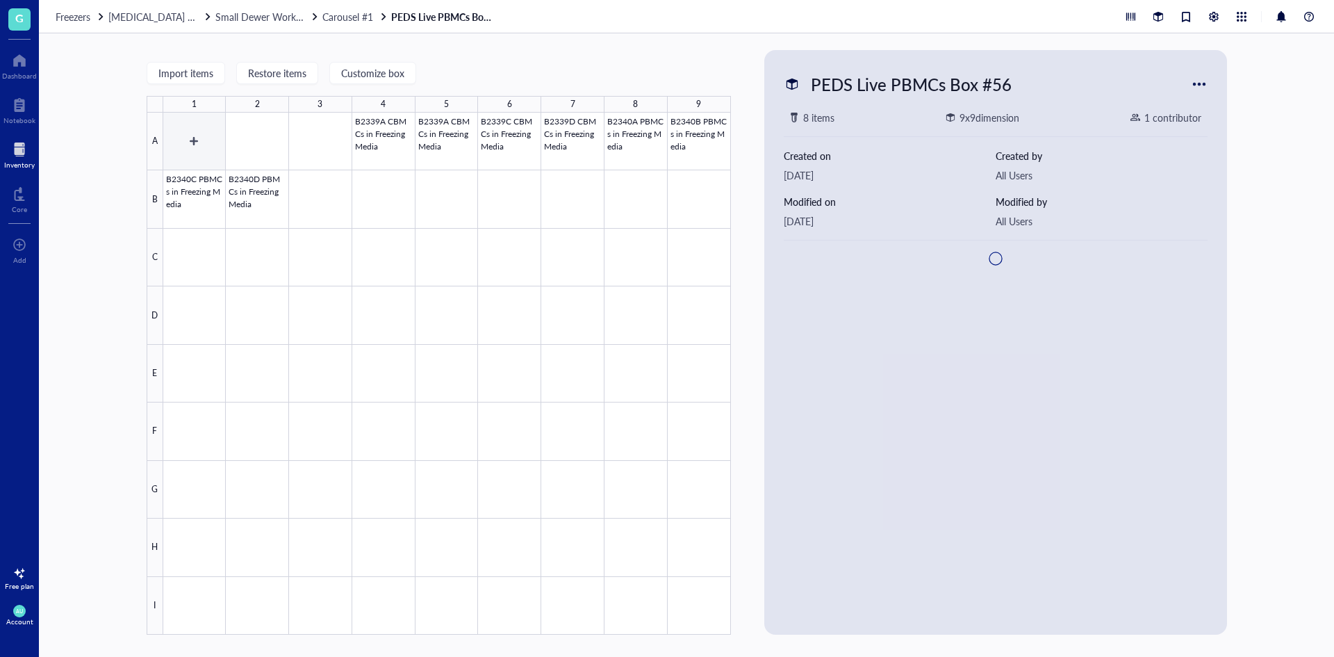
click at [201, 131] on div at bounding box center [447, 374] width 568 height 522
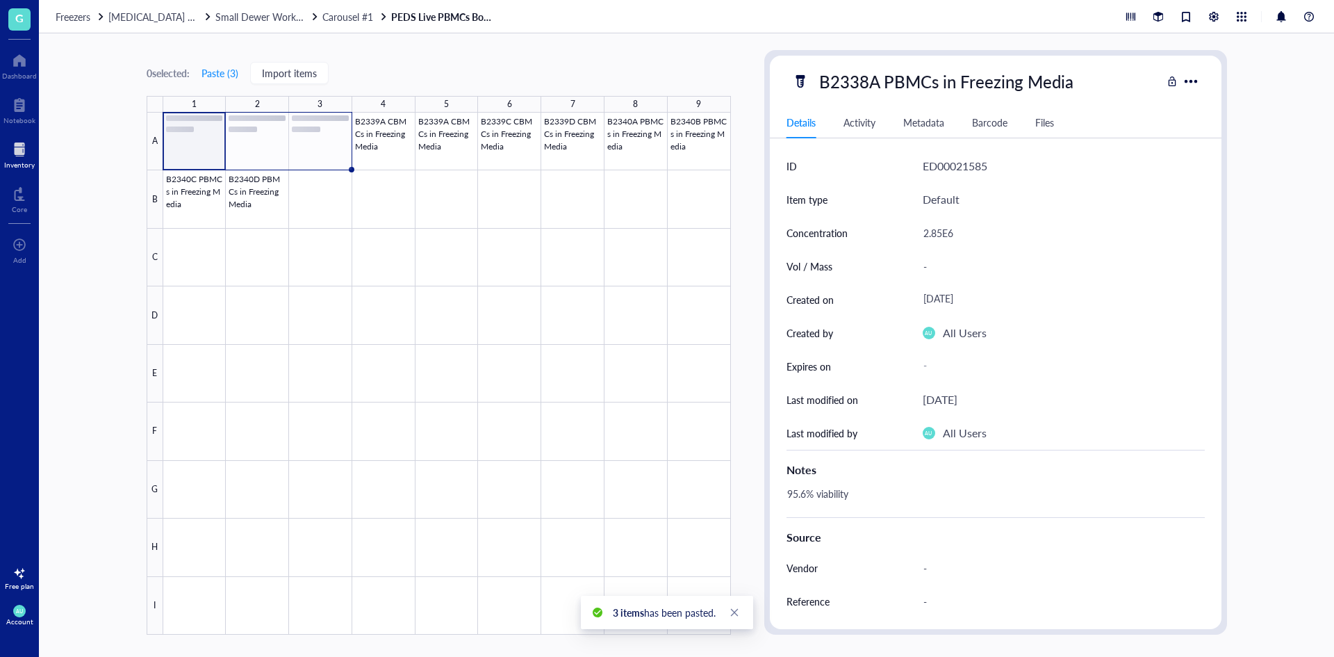
click at [344, 23] on div "Freezers [MEDICAL_DATA] Storage ([PERSON_NAME]/[PERSON_NAME]) Small Dewer Worki…" at bounding box center [686, 16] width 1295 height 33
click at [347, 15] on span "Carousel #1" at bounding box center [347, 17] width 51 height 14
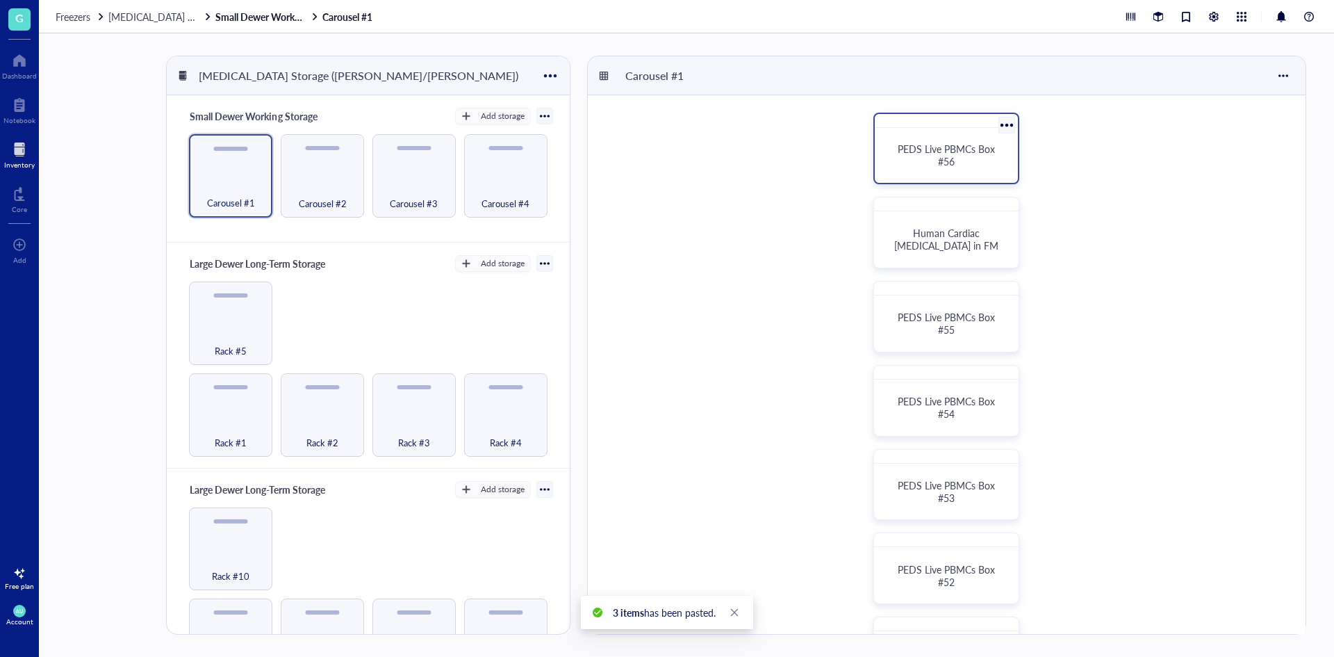
click at [962, 160] on div "PEDS Live PBMCs Box #56" at bounding box center [947, 154] width 110 height 25
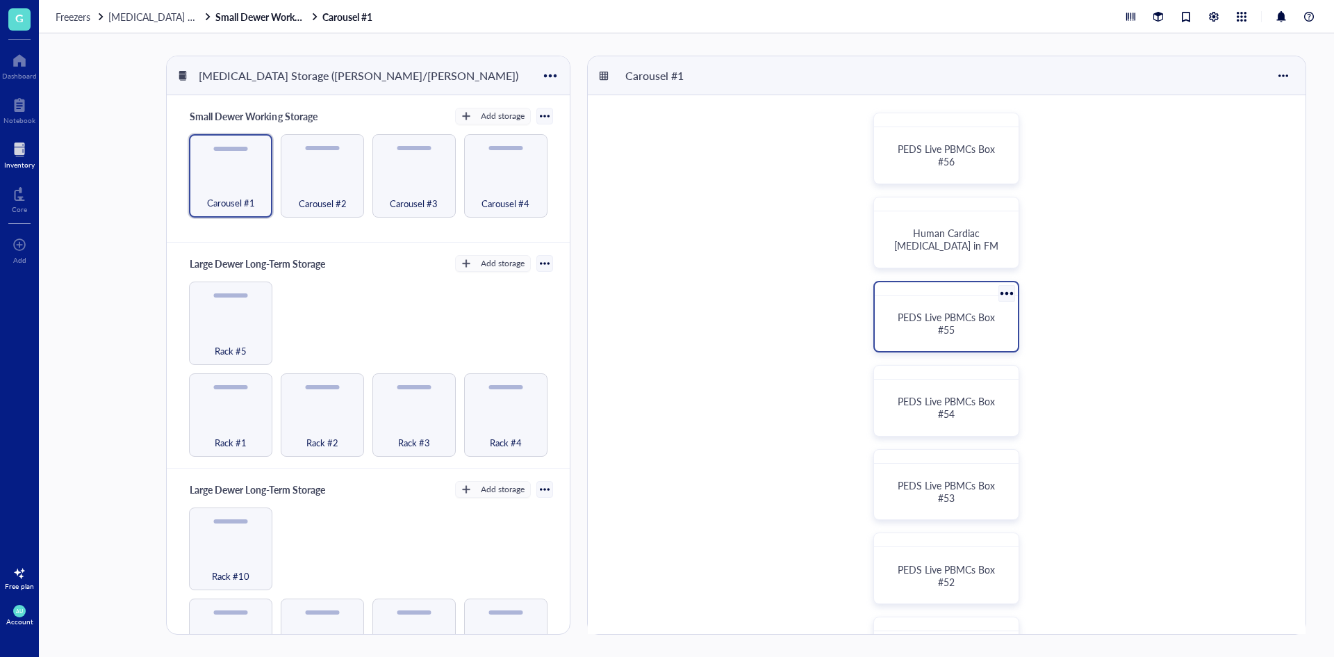
click at [908, 307] on div "PEDS Live PBMCs Box #55" at bounding box center [946, 324] width 132 height 44
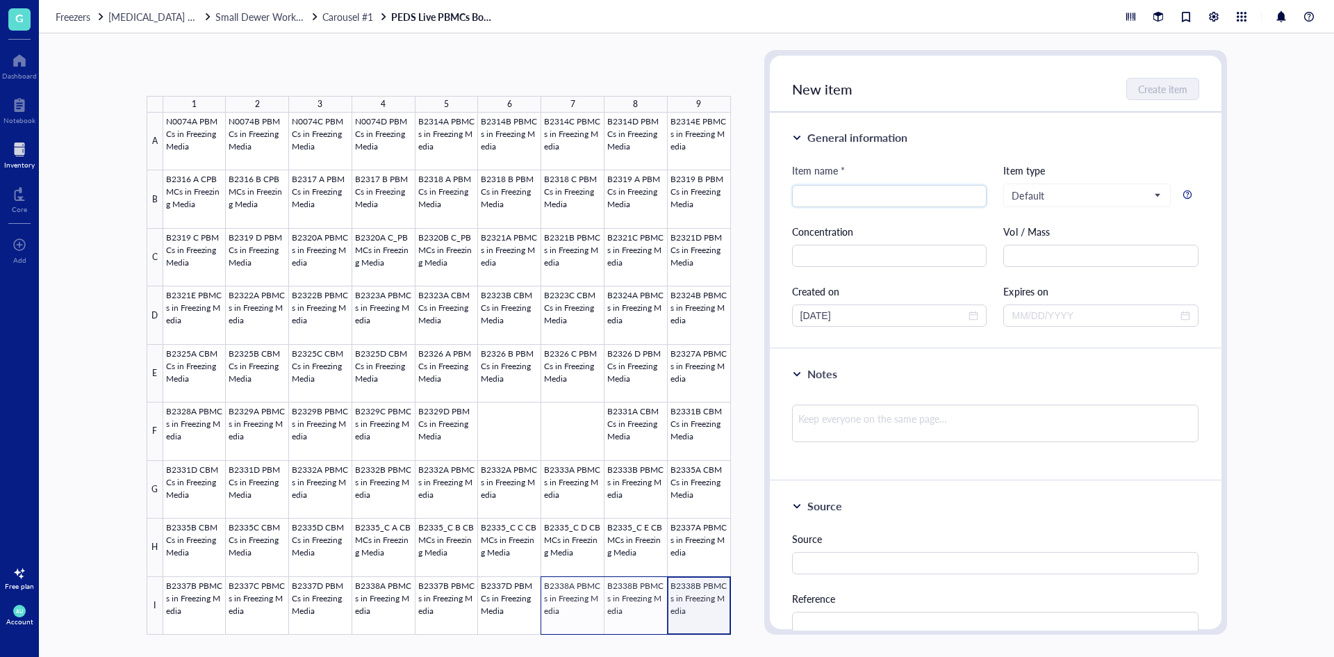
drag, startPoint x: 703, startPoint y: 611, endPoint x: 567, endPoint y: 609, distance: 135.5
click at [567, 609] on div at bounding box center [447, 374] width 568 height 522
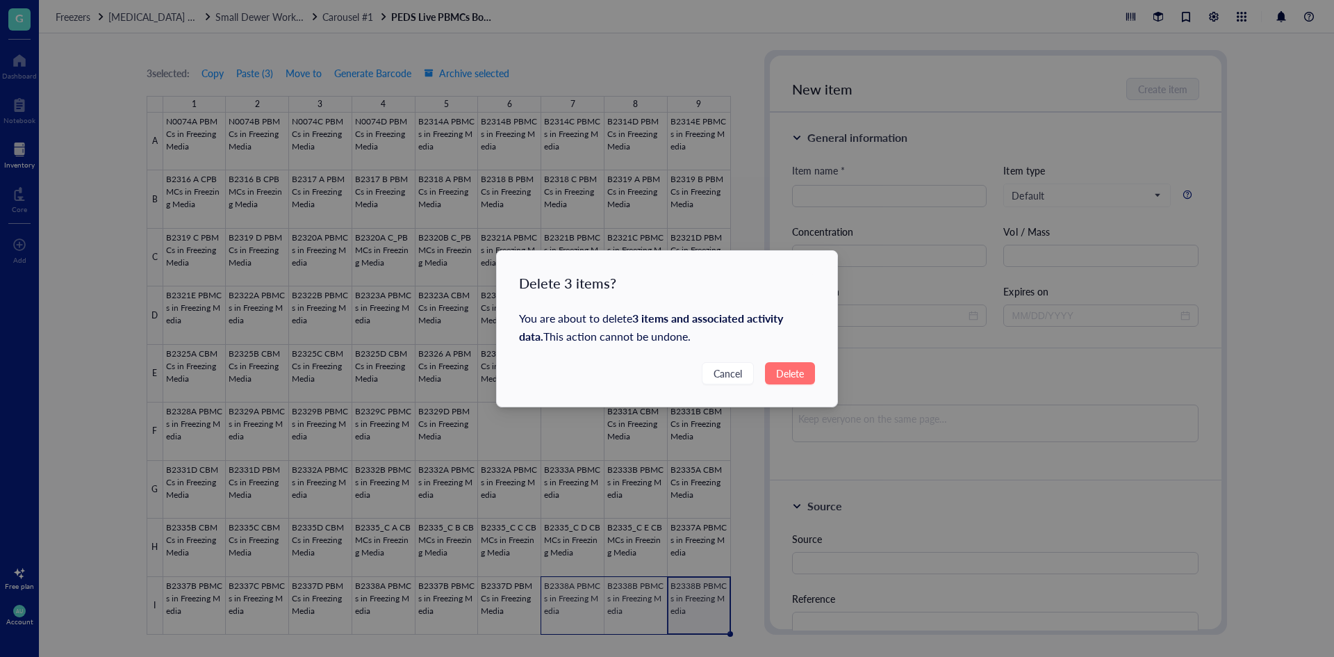
click at [796, 372] on span "Delete" at bounding box center [790, 373] width 28 height 15
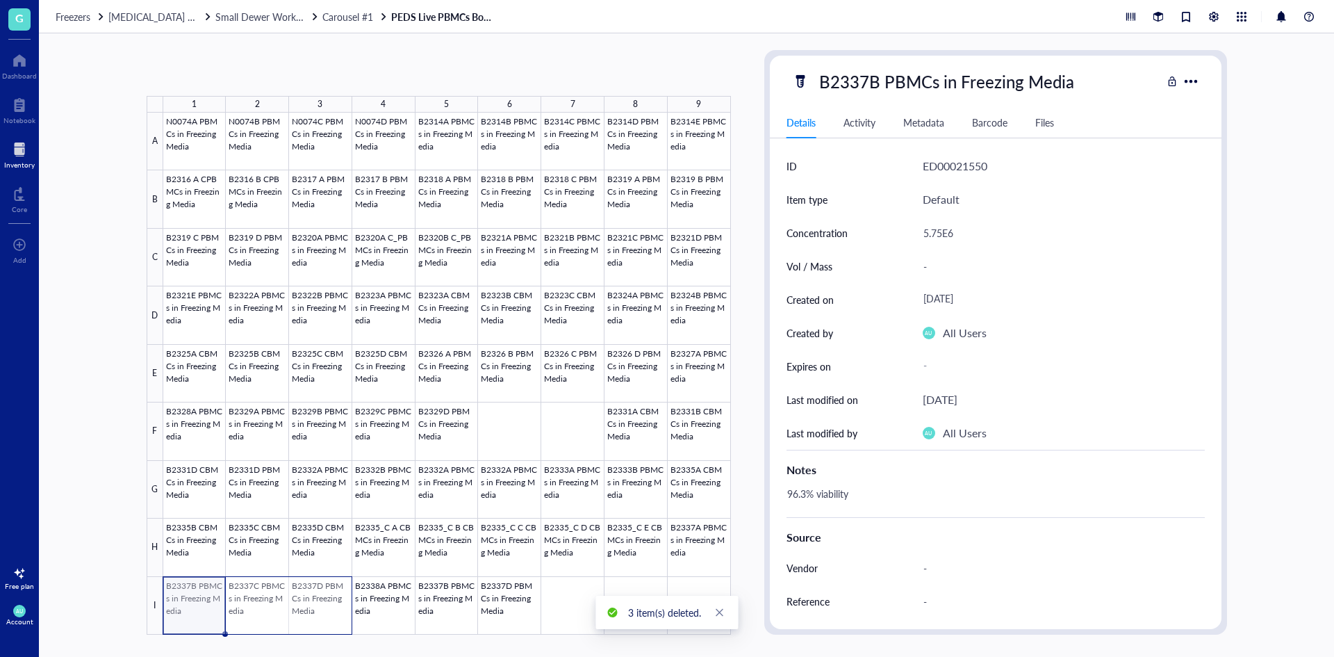
drag, startPoint x: 198, startPoint y: 606, endPoint x: 304, endPoint y: 604, distance: 105.7
click at [304, 604] on div at bounding box center [447, 374] width 568 height 522
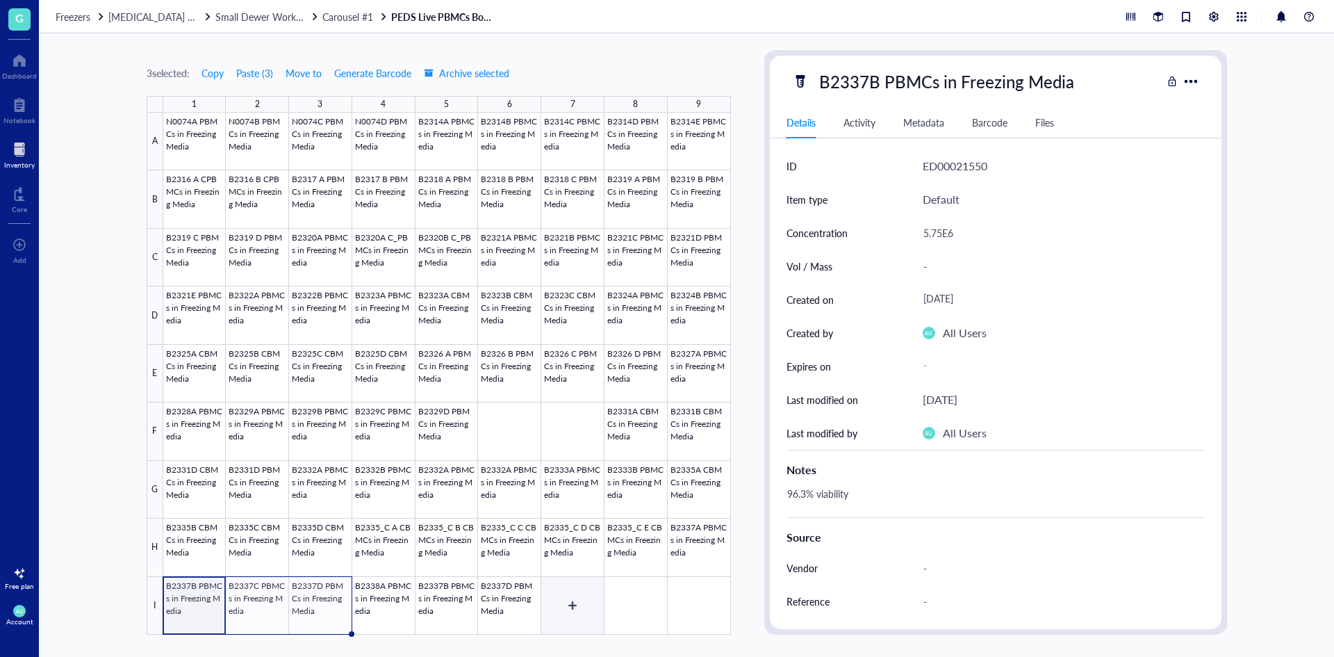
click at [580, 607] on div at bounding box center [447, 374] width 568 height 522
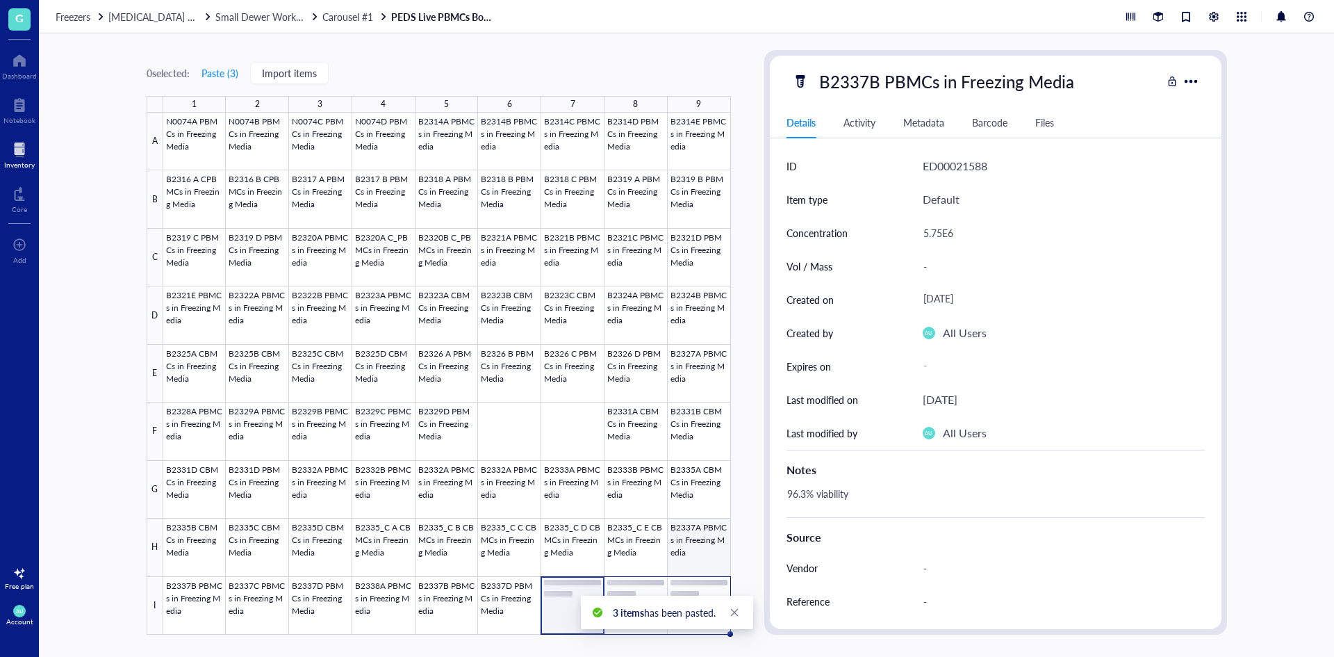
click at [680, 548] on div at bounding box center [447, 374] width 568 height 522
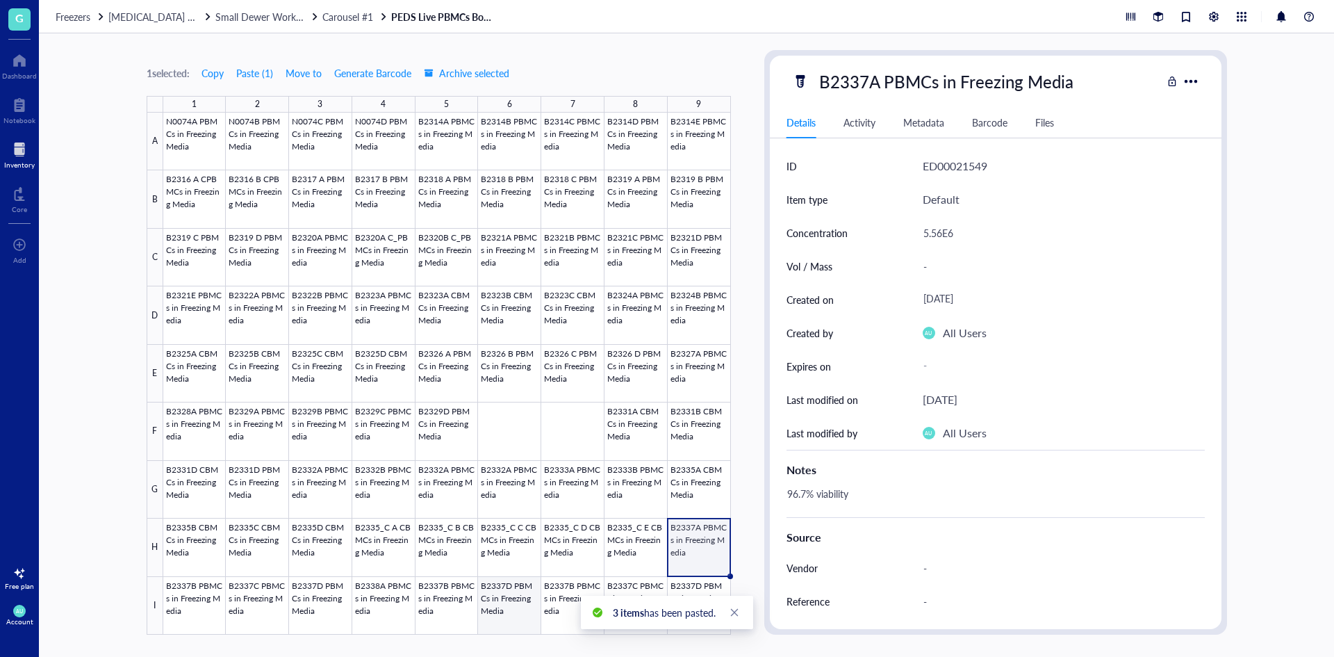
click at [528, 593] on div at bounding box center [447, 374] width 568 height 522
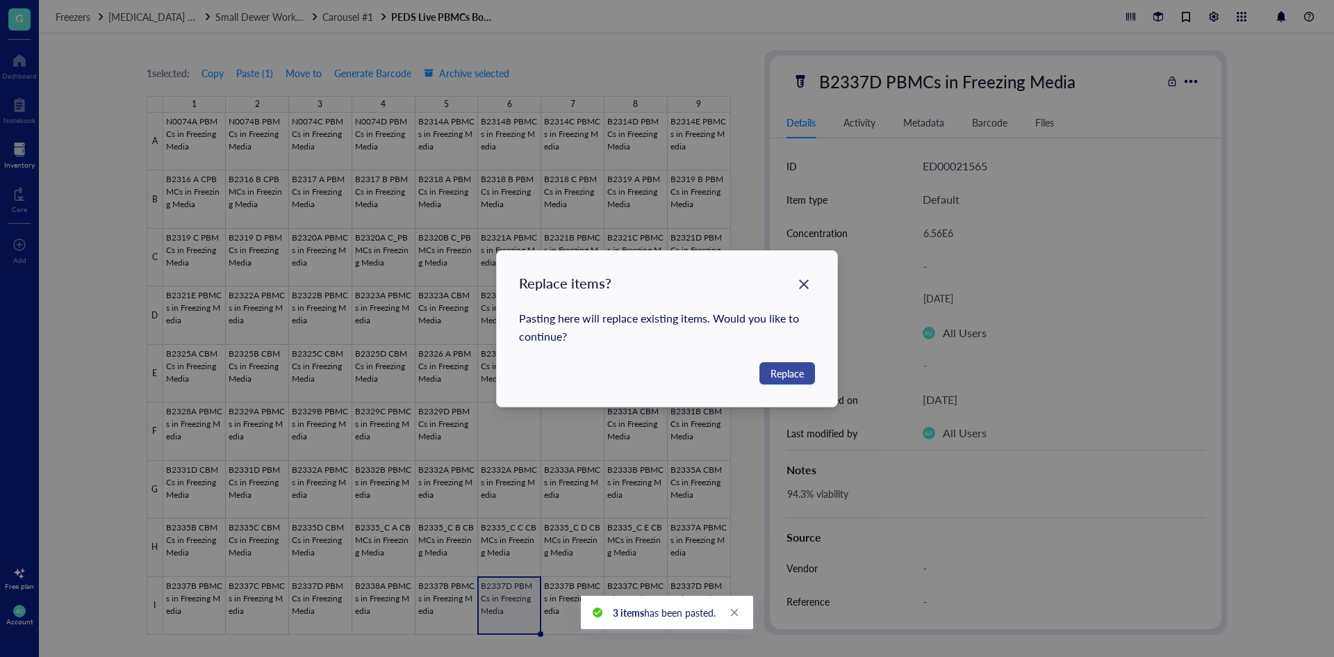
click at [789, 379] on span "Replace" at bounding box center [787, 373] width 33 height 15
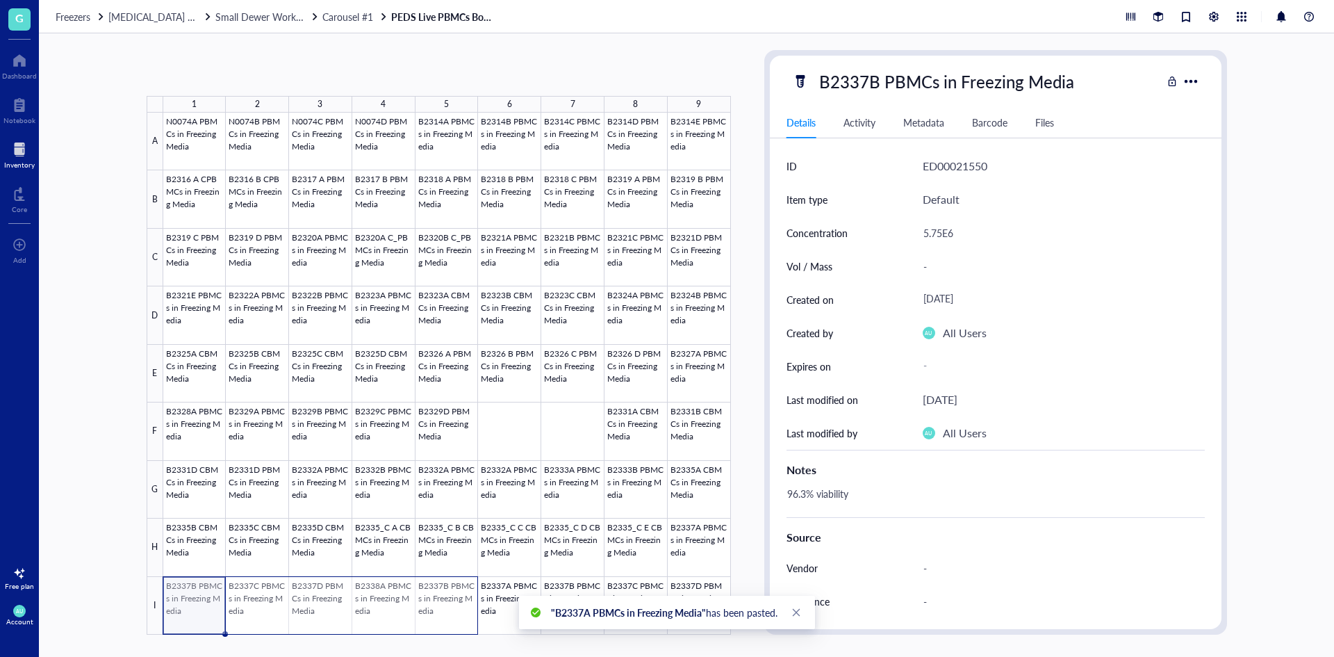
drag, startPoint x: 181, startPoint y: 607, endPoint x: 424, endPoint y: 603, distance: 242.6
click at [424, 603] on div at bounding box center [447, 374] width 568 height 522
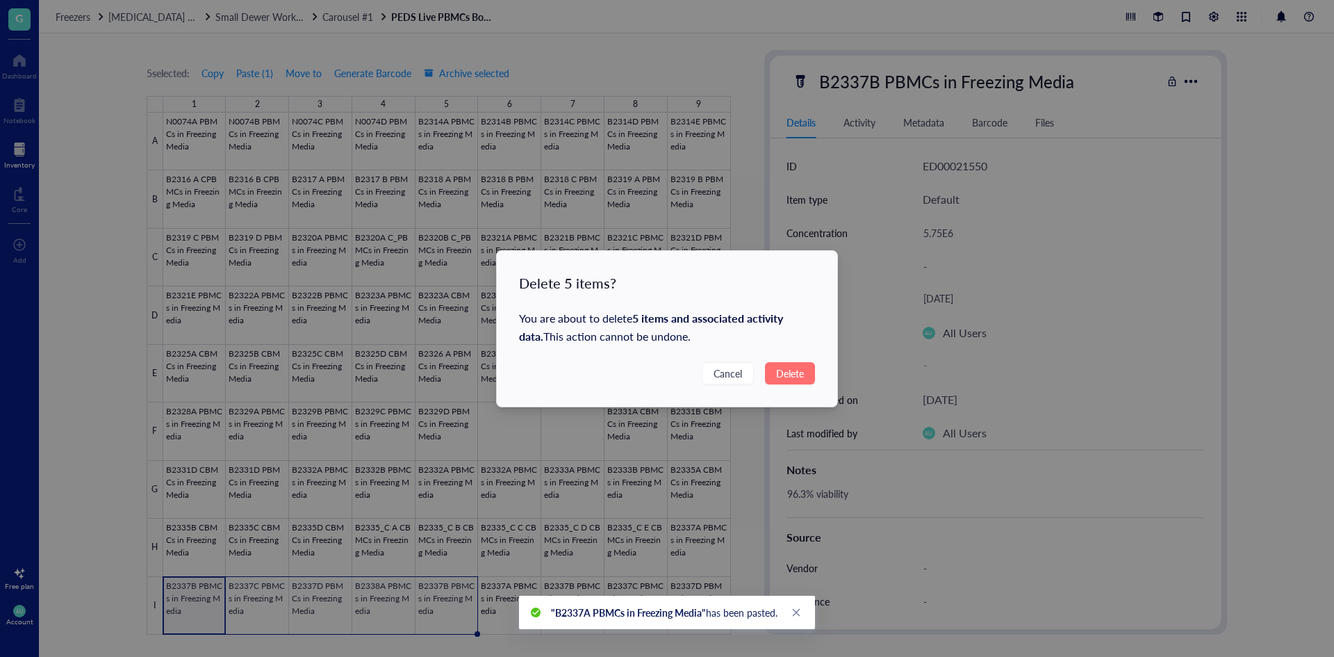
click at [809, 374] on button "Delete" at bounding box center [790, 373] width 50 height 22
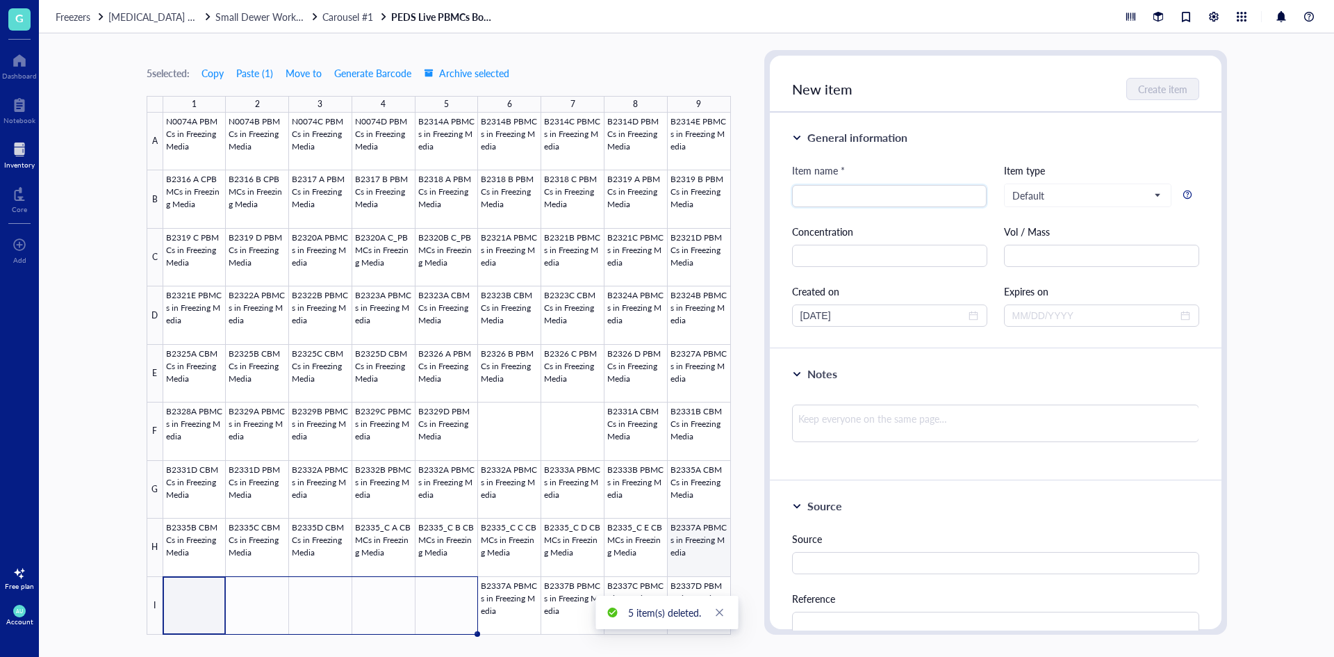
click at [707, 543] on div at bounding box center [447, 374] width 568 height 522
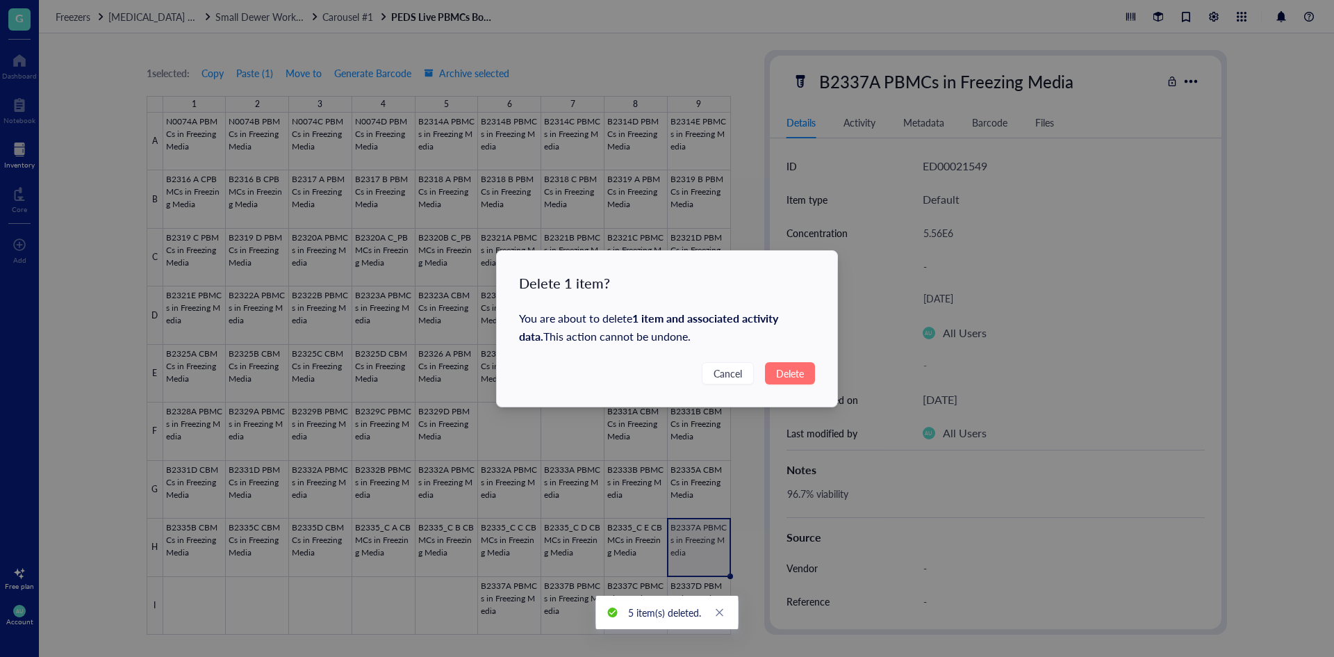
click at [786, 375] on span "Delete" at bounding box center [790, 373] width 28 height 15
